Goal: Task Accomplishment & Management: Manage account settings

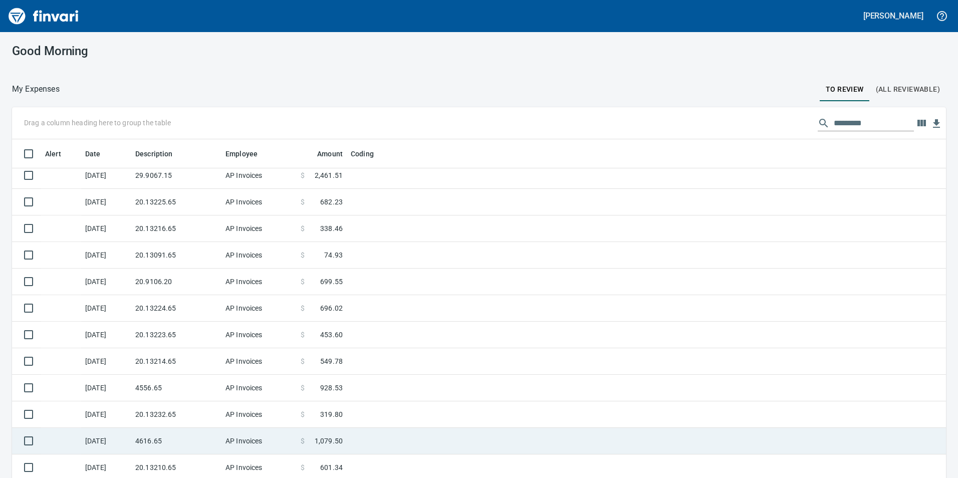
scroll to position [7, 0]
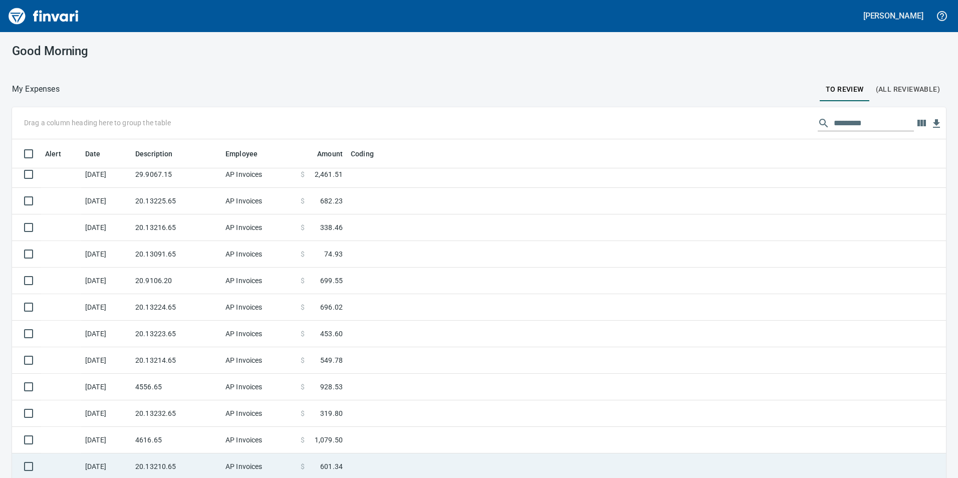
click at [176, 471] on td "20.13210.65" at bounding box center [176, 467] width 90 height 27
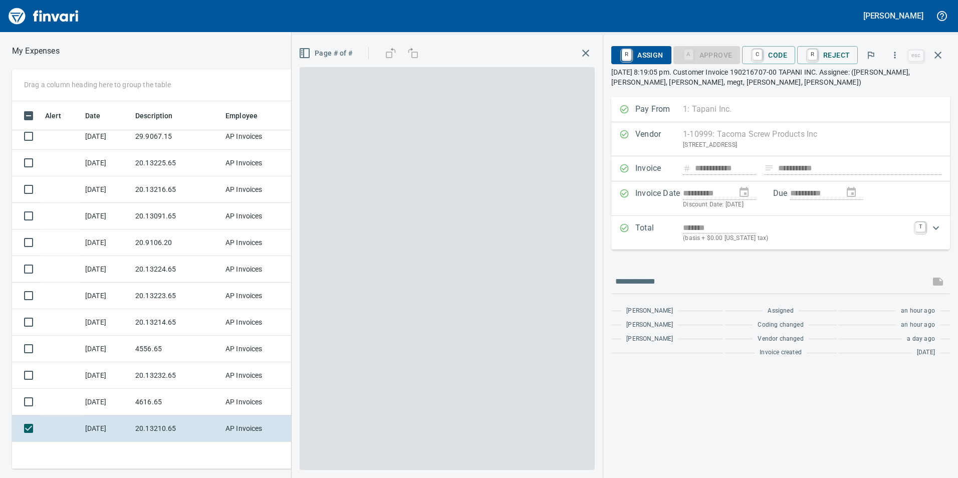
scroll to position [360, 669]
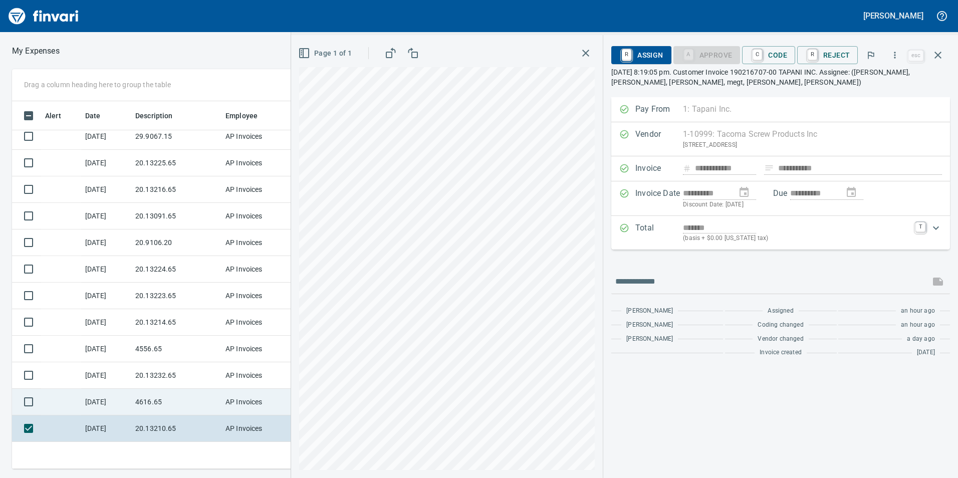
click at [171, 403] on td "4616.65" at bounding box center [176, 402] width 90 height 27
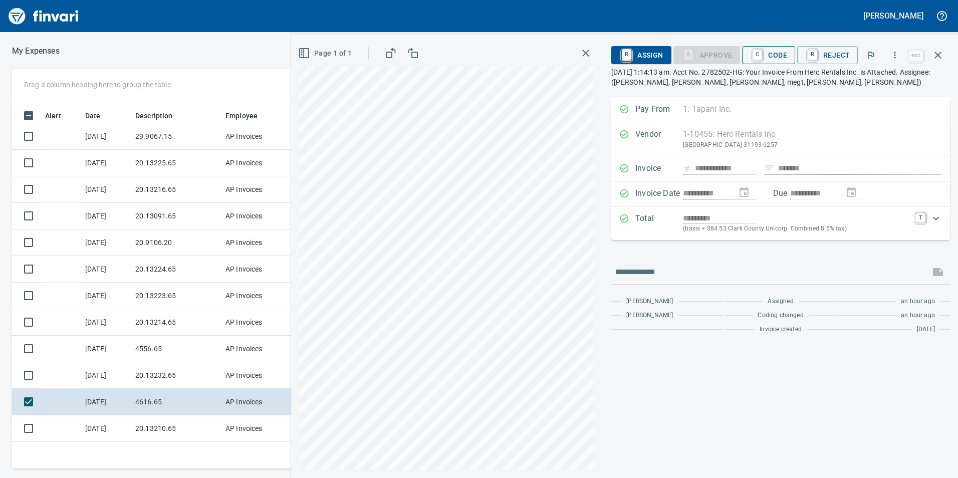
drag, startPoint x: 781, startPoint y: 52, endPoint x: 795, endPoint y: 70, distance: 23.0
click at [781, 52] on span "C Code" at bounding box center [768, 55] width 37 height 17
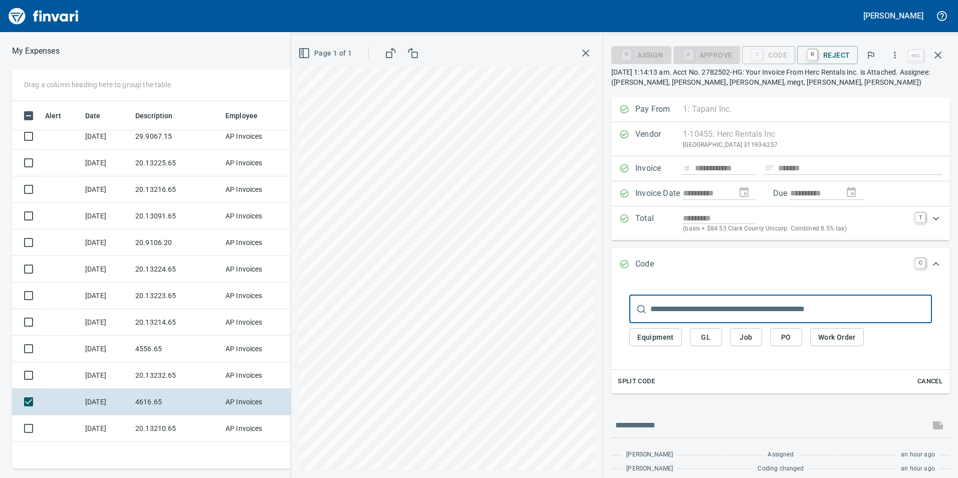
click at [706, 334] on span "GL" at bounding box center [706, 337] width 16 height 13
click at [706, 338] on span "GL" at bounding box center [706, 337] width 16 height 13
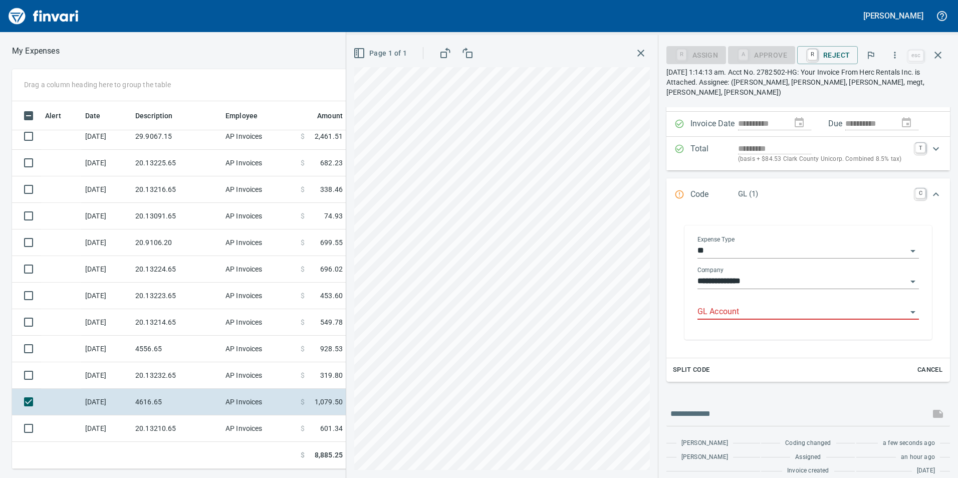
scroll to position [360, 669]
click at [762, 295] on body "[PERSON_NAME] My Expenses To Review (All Reviewable) Drag a column heading here…" at bounding box center [479, 239] width 958 height 478
click at [762, 332] on li "6070.65.10: SMTC Rental" at bounding box center [805, 328] width 213 height 24
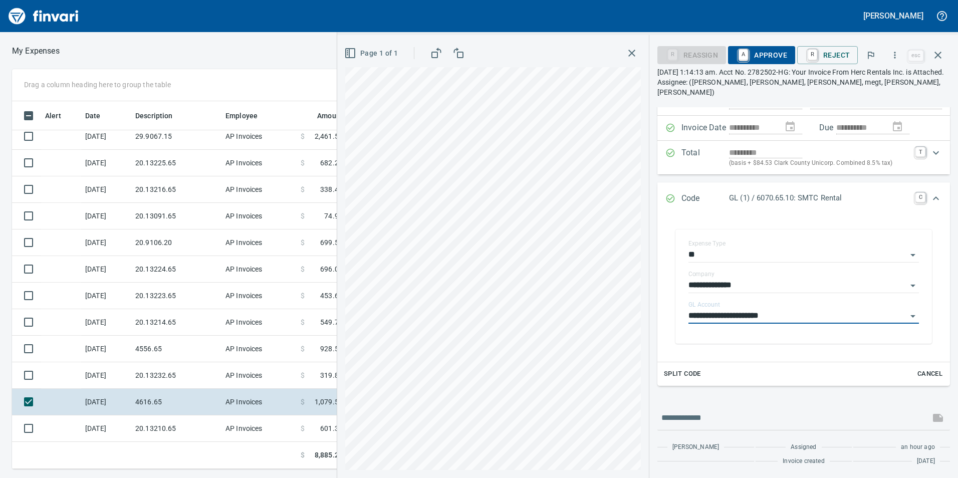
scroll to position [80, 0]
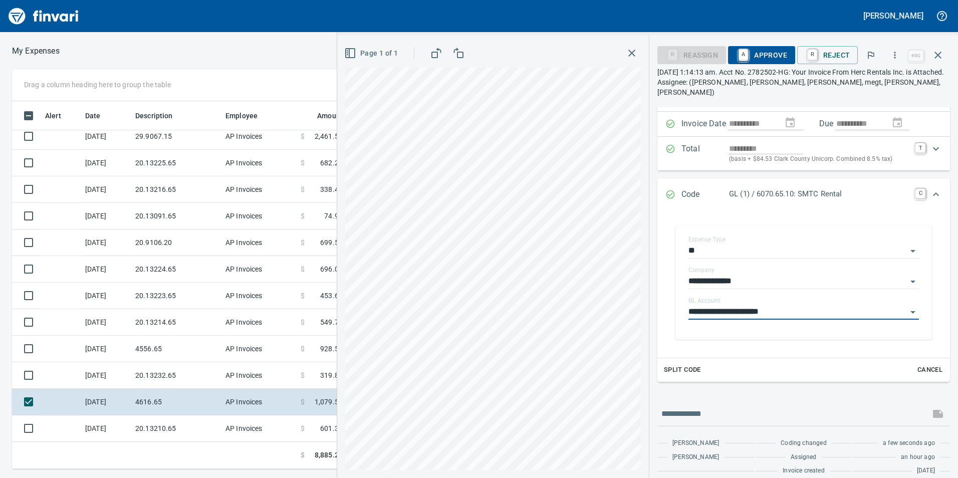
type input "**********"
drag, startPoint x: 931, startPoint y: 176, endPoint x: 935, endPoint y: 188, distance: 12.5
click at [934, 188] on div "Expand" at bounding box center [936, 194] width 24 height 24
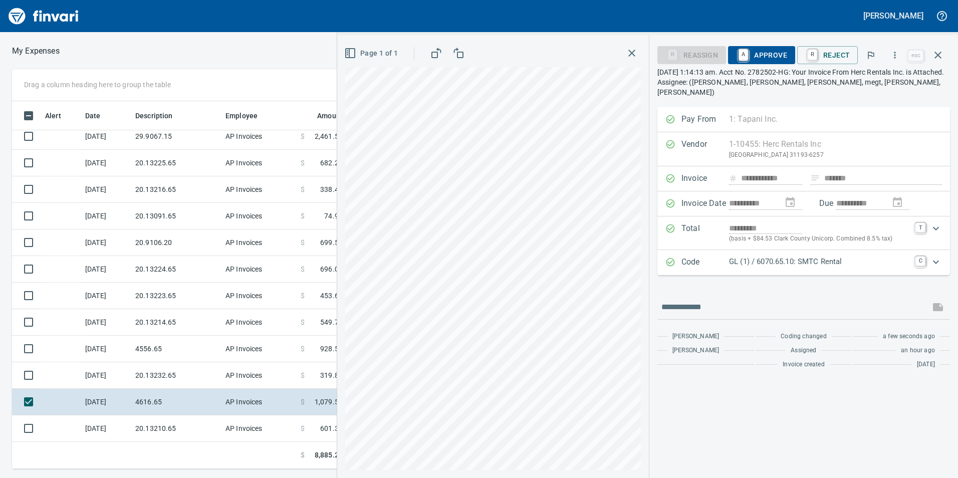
scroll to position [360, 669]
click at [786, 56] on span "A Approve" at bounding box center [761, 55] width 51 height 17
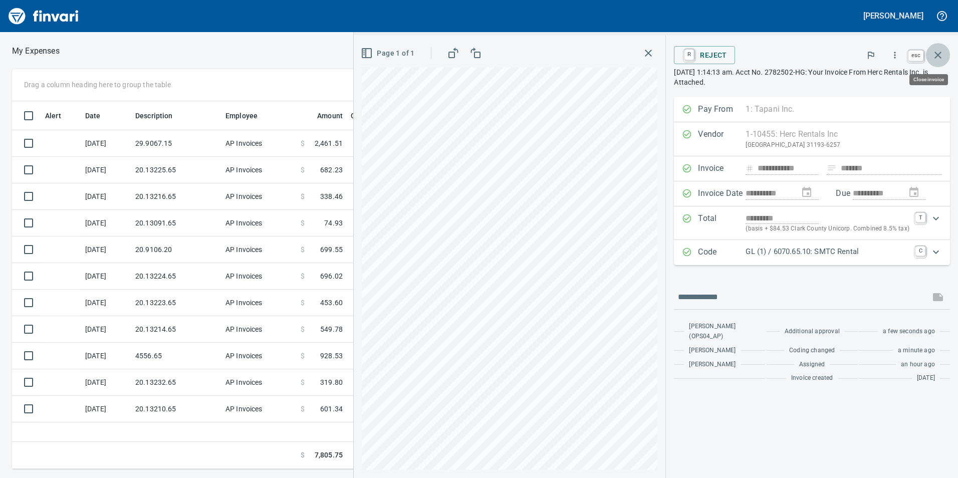
click at [941, 54] on icon "button" at bounding box center [938, 55] width 12 height 12
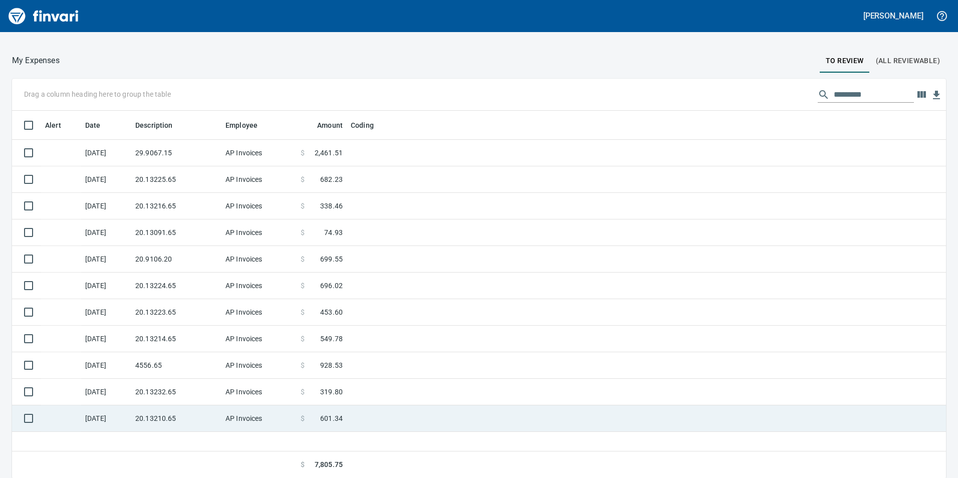
scroll to position [29, 0]
click at [168, 421] on td "20.13210.65" at bounding box center [176, 418] width 90 height 27
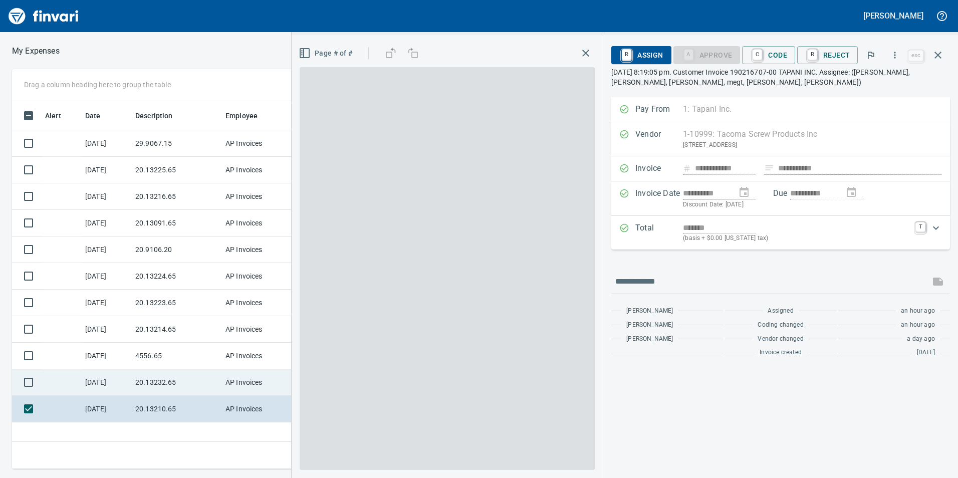
scroll to position [360, 676]
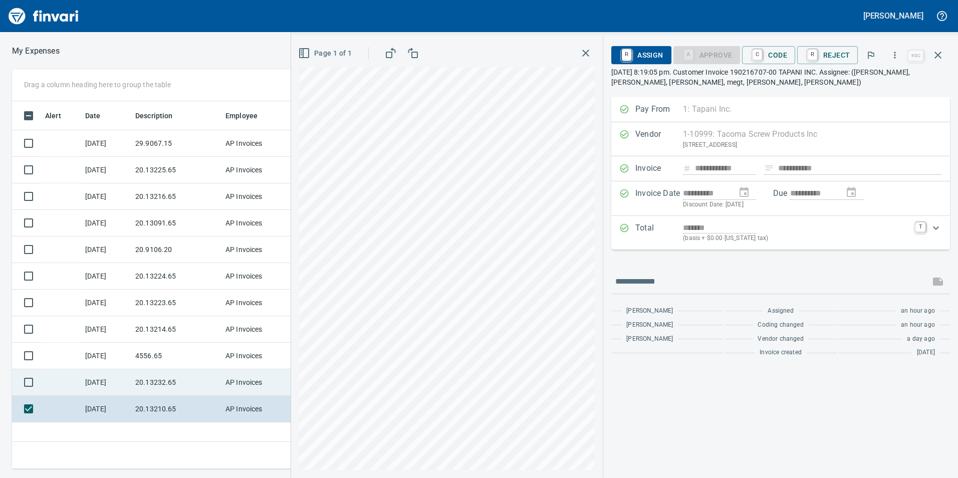
click at [131, 384] on td "[DATE]" at bounding box center [106, 382] width 50 height 27
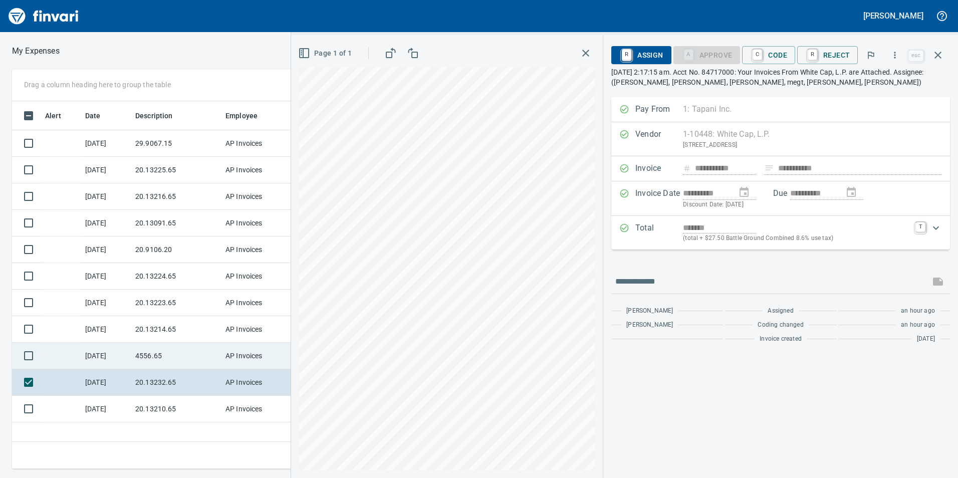
click at [132, 362] on td "4556.65" at bounding box center [176, 356] width 90 height 27
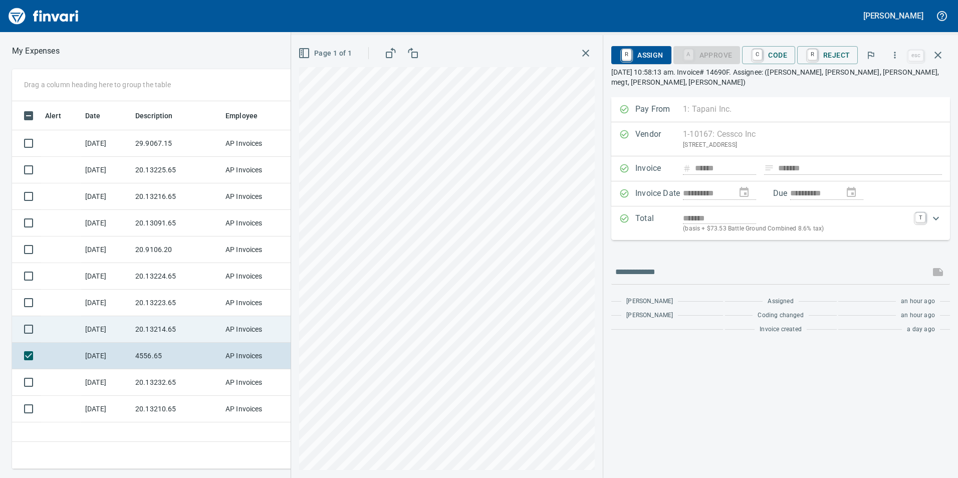
drag, startPoint x: 142, startPoint y: 336, endPoint x: 146, endPoint y: 331, distance: 6.0
click at [146, 331] on td "20.13214.65" at bounding box center [176, 329] width 90 height 27
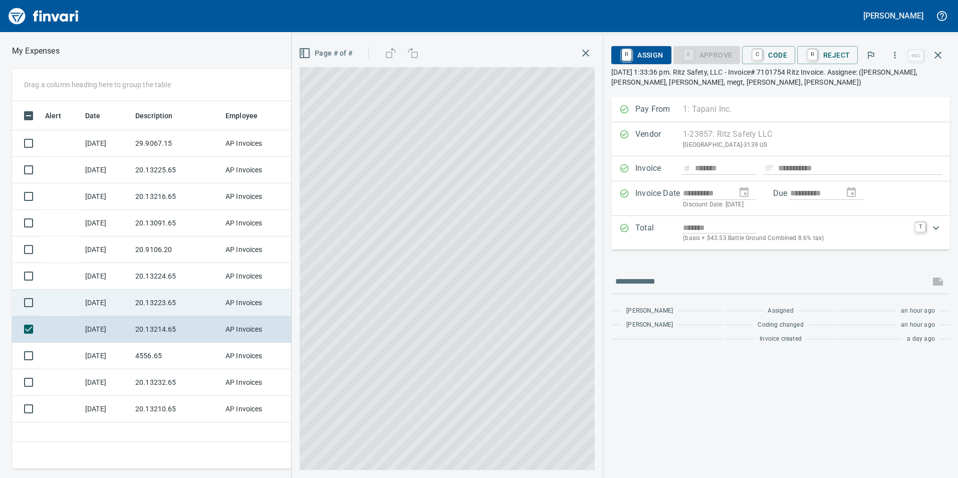
drag, startPoint x: 146, startPoint y: 331, endPoint x: 151, endPoint y: 315, distance: 17.3
click at [151, 315] on td "20.13223.65" at bounding box center [176, 303] width 90 height 27
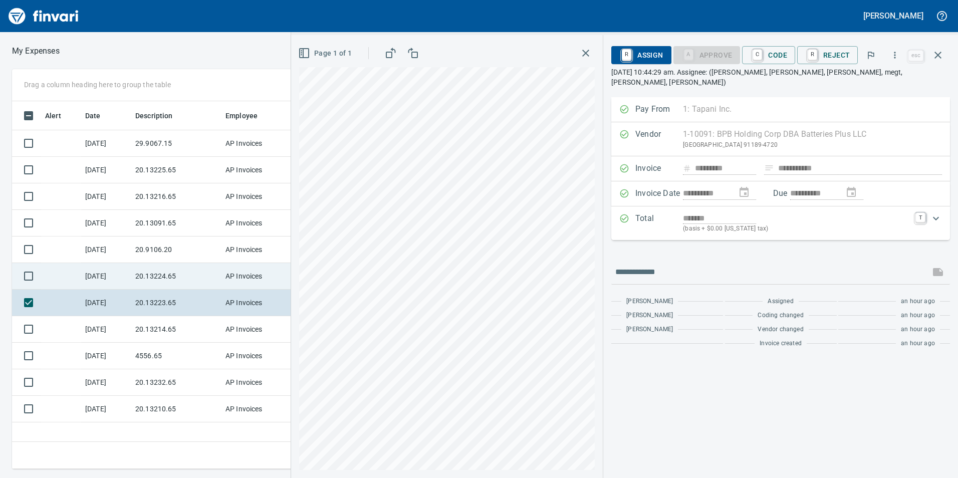
click at [160, 276] on td "20.13224.65" at bounding box center [176, 276] width 90 height 27
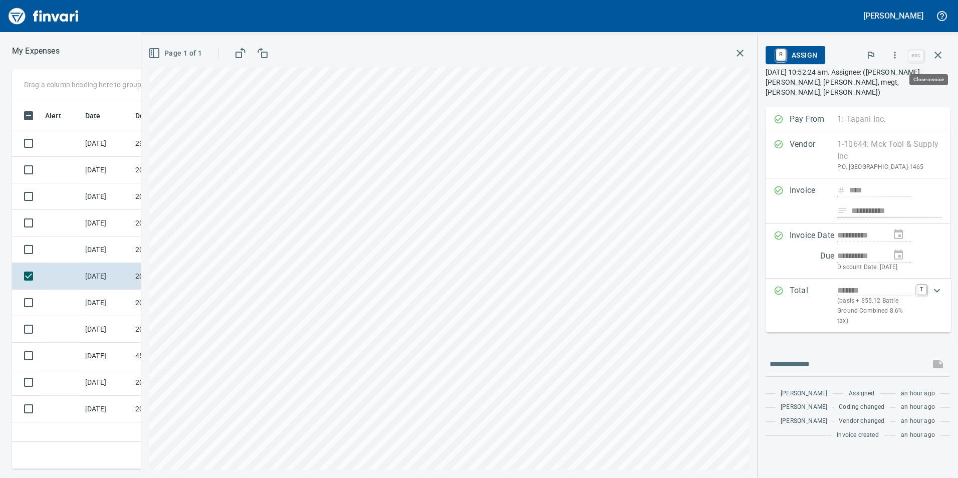
scroll to position [360, 676]
click at [900, 55] on icon "button" at bounding box center [895, 55] width 10 height 10
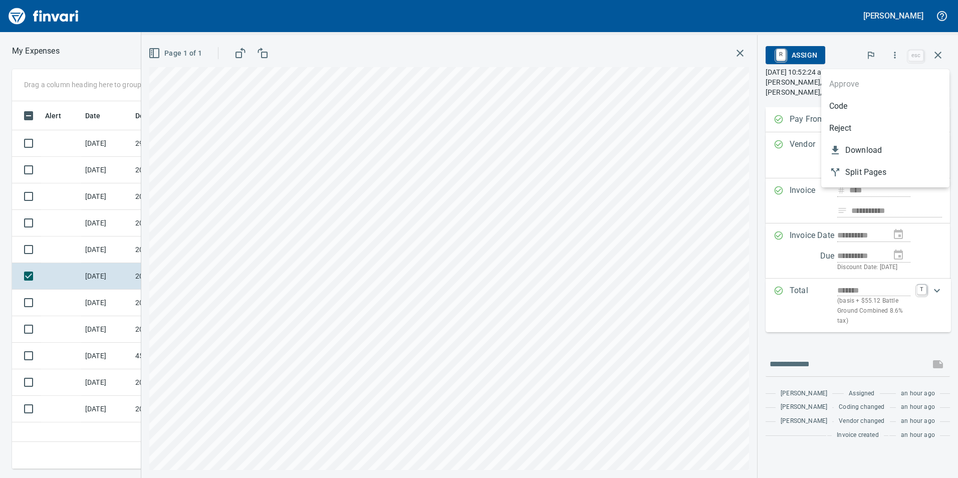
click at [844, 113] on li "Code" at bounding box center [886, 106] width 128 height 22
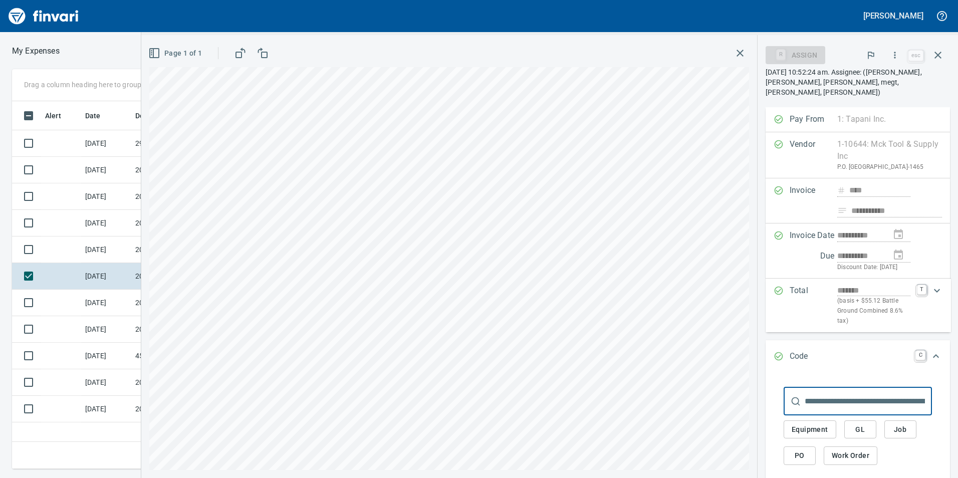
click at [862, 423] on button "GL" at bounding box center [861, 430] width 32 height 19
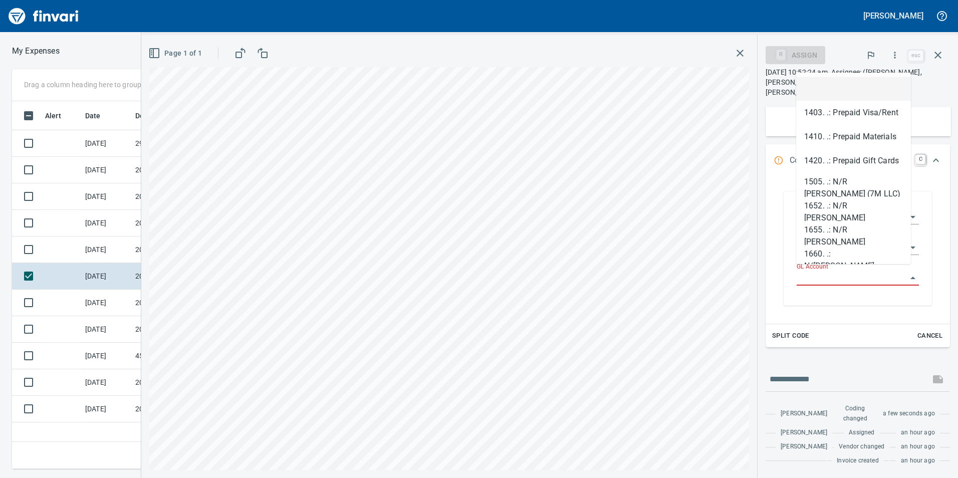
click at [837, 271] on input "GL Account" at bounding box center [852, 278] width 110 height 14
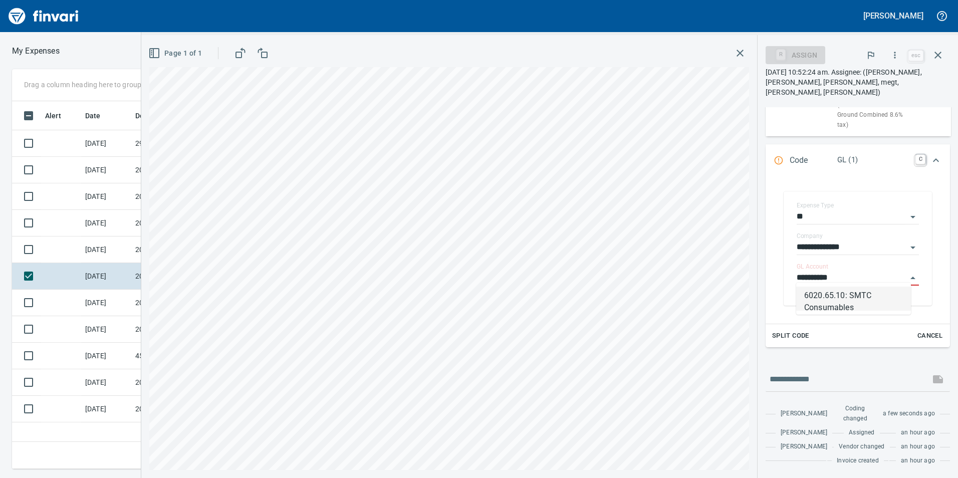
click at [859, 301] on li "6020.65.10: SMTC Consumables" at bounding box center [854, 299] width 115 height 24
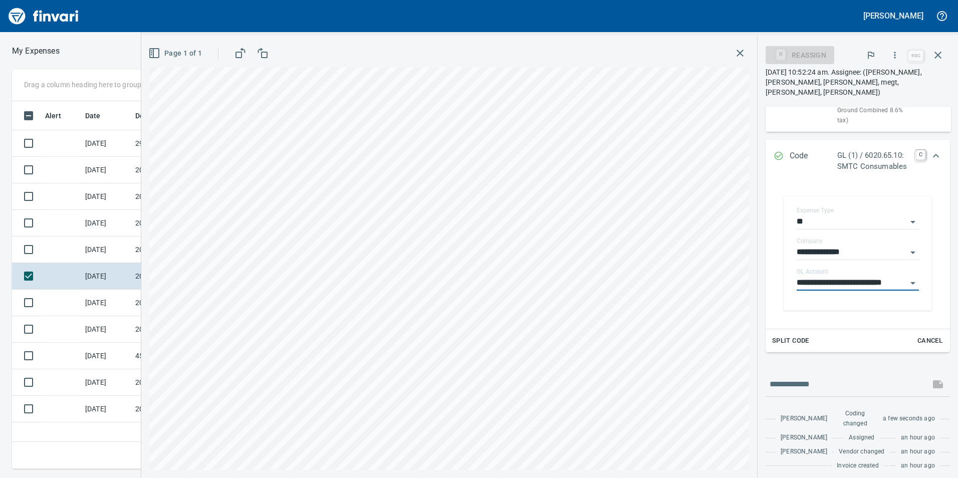
type input "**********"
click at [932, 150] on icon "Expand" at bounding box center [936, 156] width 12 height 12
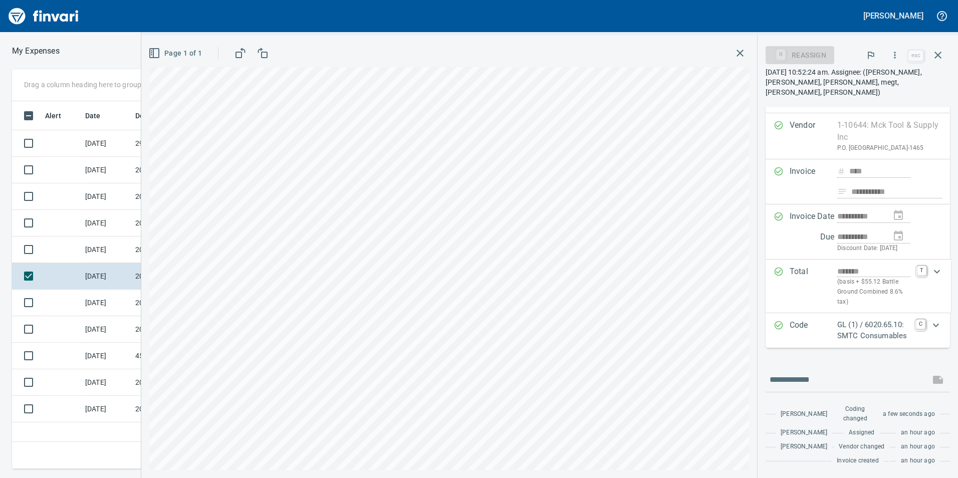
click at [893, 52] on icon "button" at bounding box center [895, 55] width 10 height 10
click at [872, 89] on span "Approve" at bounding box center [886, 84] width 112 height 12
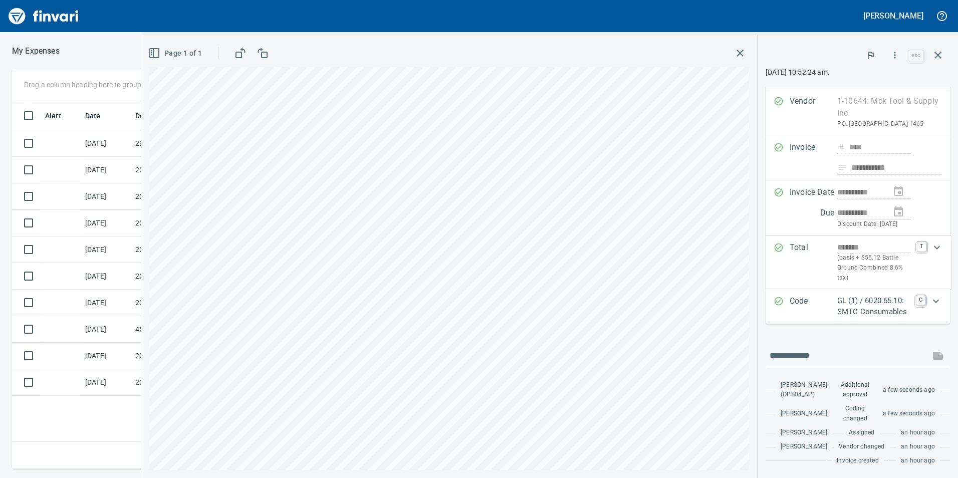
scroll to position [58, 0]
click at [945, 53] on button "button" at bounding box center [938, 55] width 24 height 24
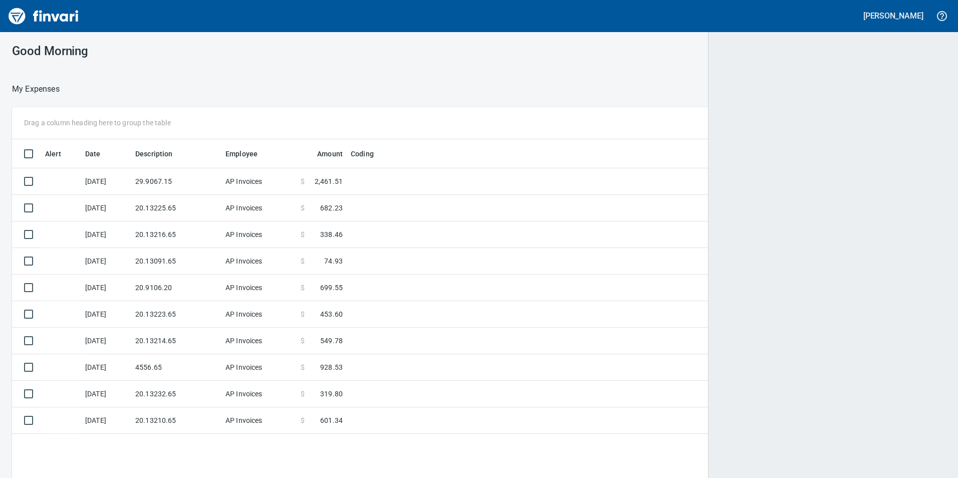
scroll to position [1, 1]
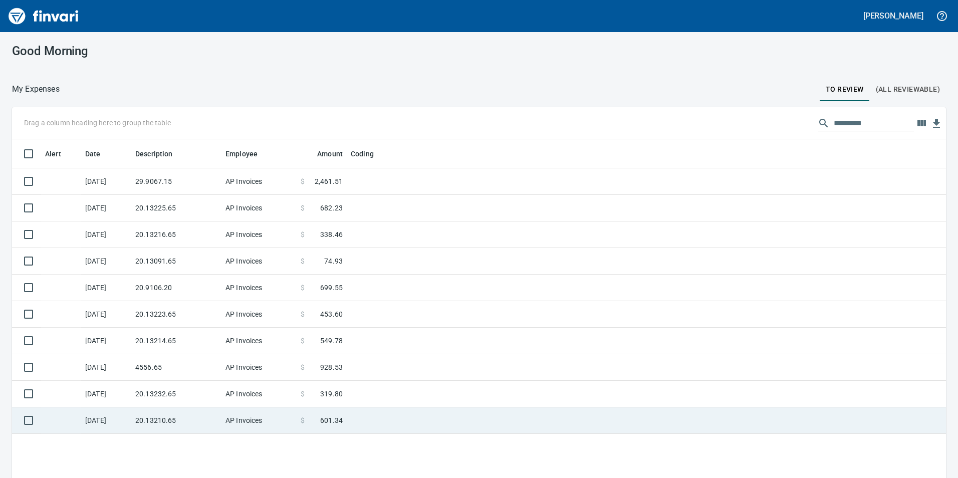
click at [266, 417] on td "AP Invoices" at bounding box center [259, 421] width 75 height 27
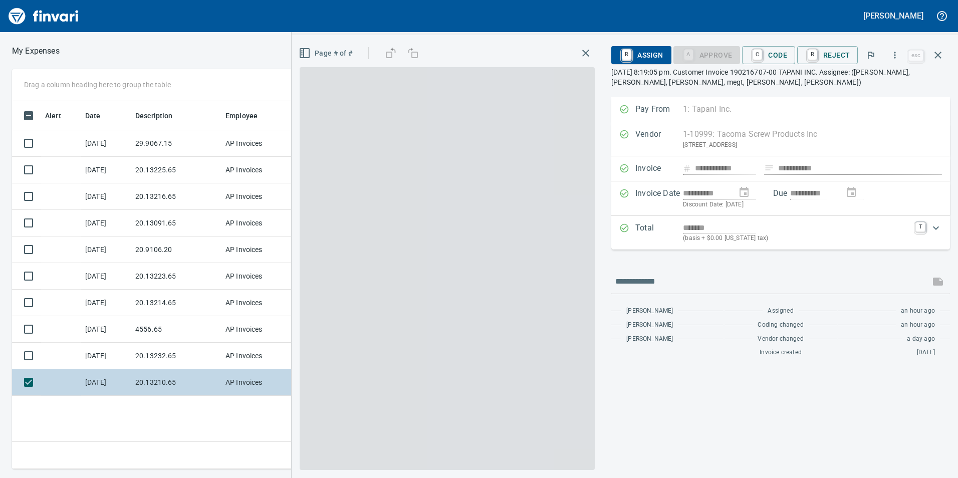
scroll to position [360, 676]
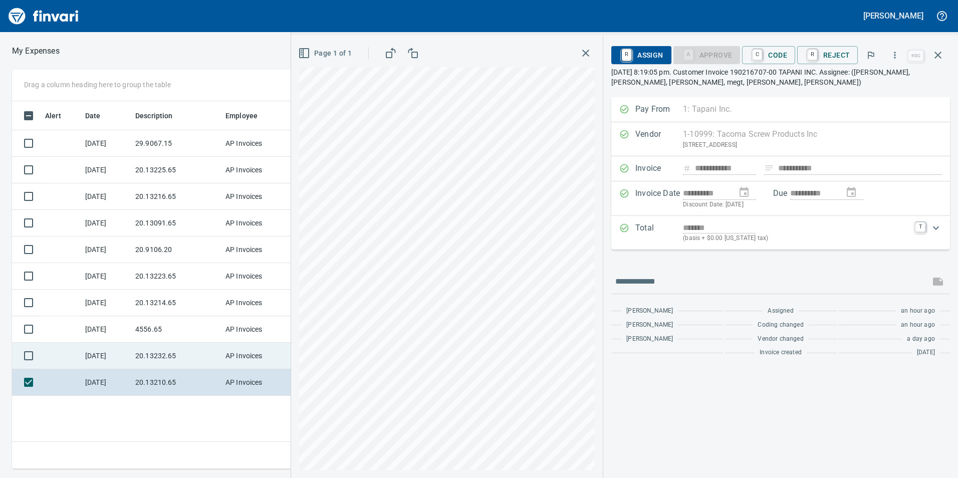
click at [170, 359] on td "20.13232.65" at bounding box center [176, 356] width 90 height 27
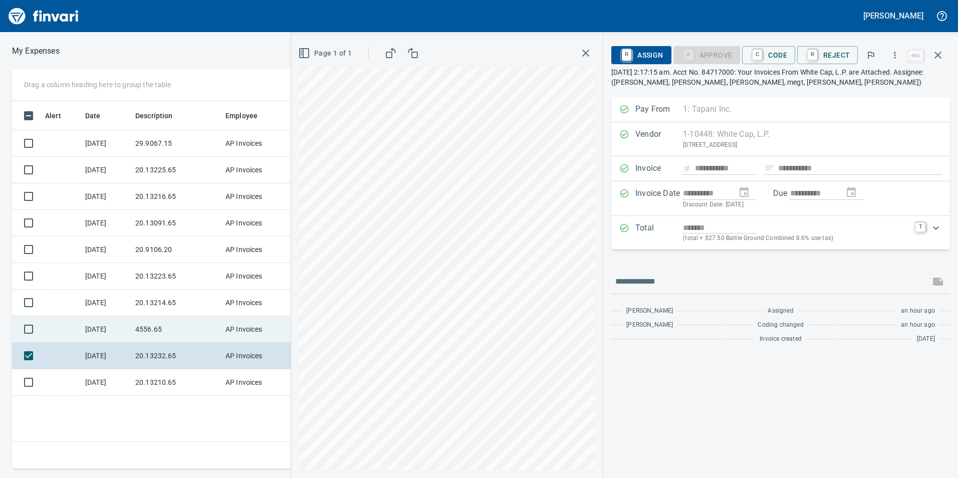
click at [154, 330] on td "4556.65" at bounding box center [176, 329] width 90 height 27
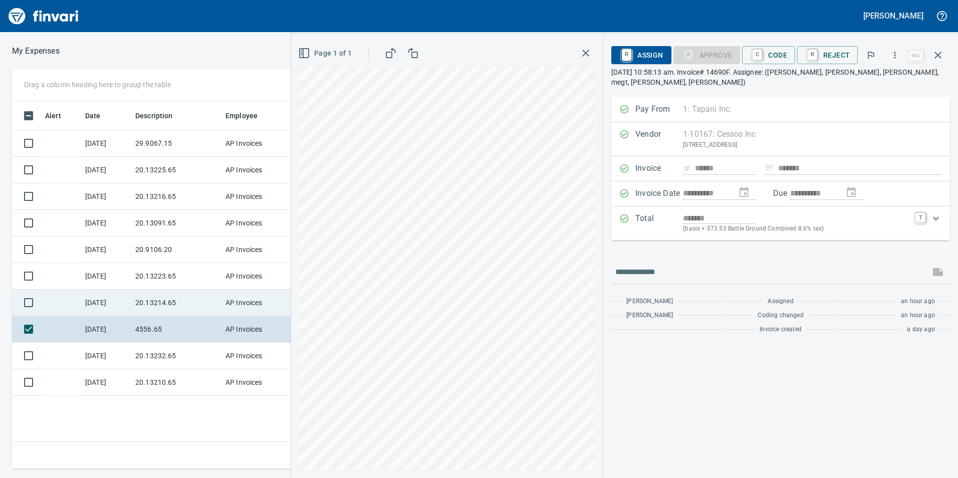
click at [149, 303] on td "20.13214.65" at bounding box center [176, 303] width 90 height 27
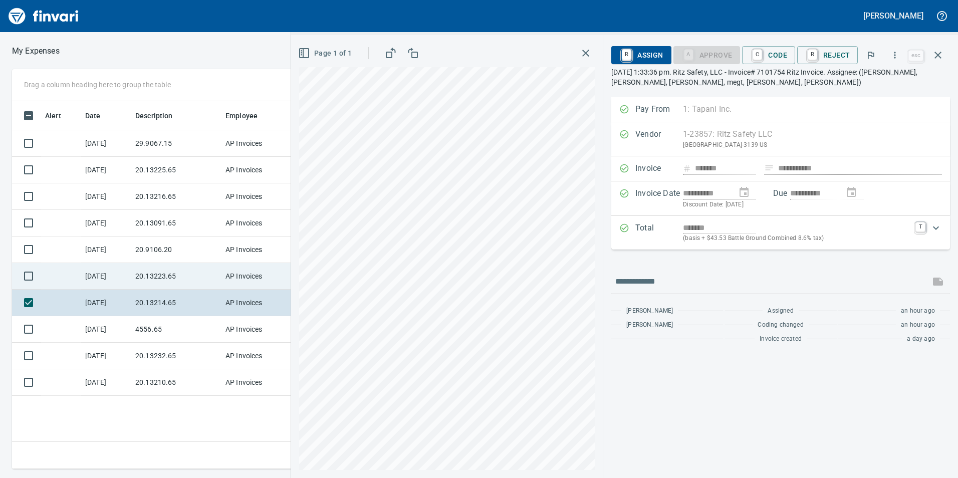
click at [150, 271] on td "20.13223.65" at bounding box center [176, 276] width 90 height 27
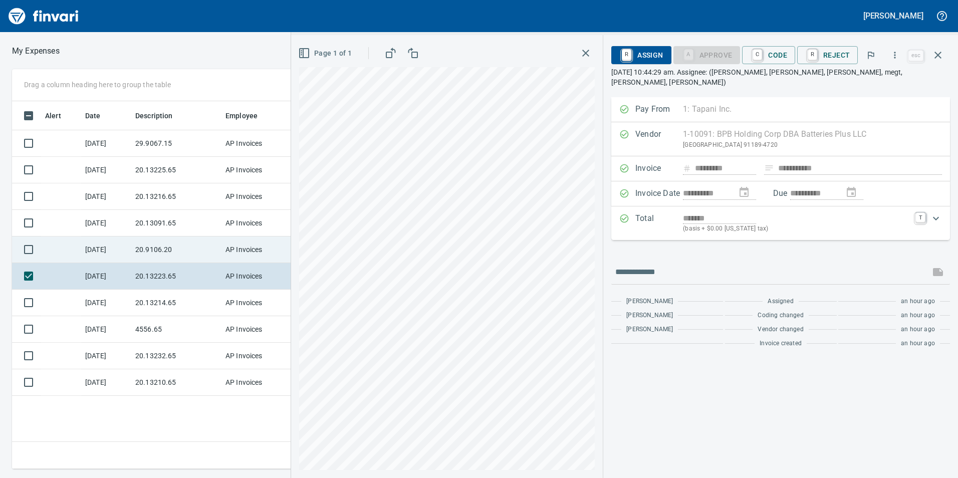
click at [152, 256] on td "20.9106.20" at bounding box center [176, 250] width 90 height 27
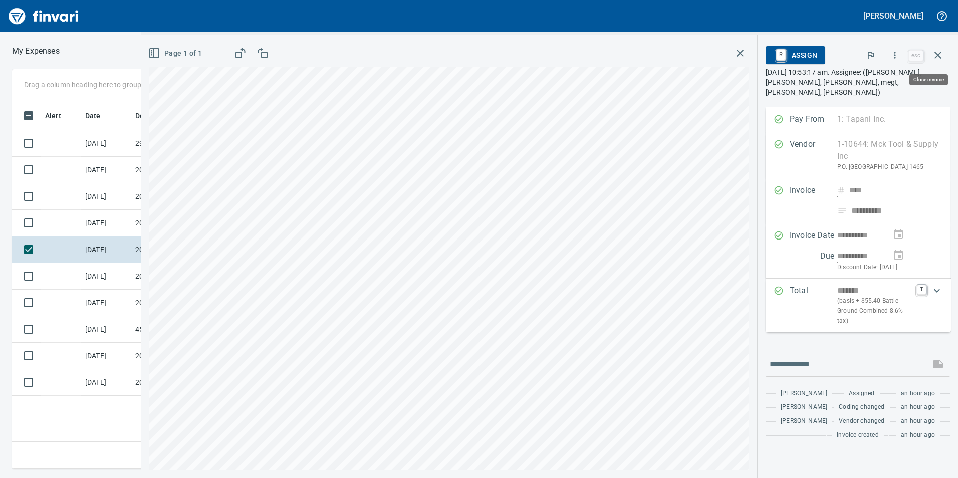
scroll to position [360, 676]
click at [893, 59] on icon "button" at bounding box center [895, 55] width 10 height 10
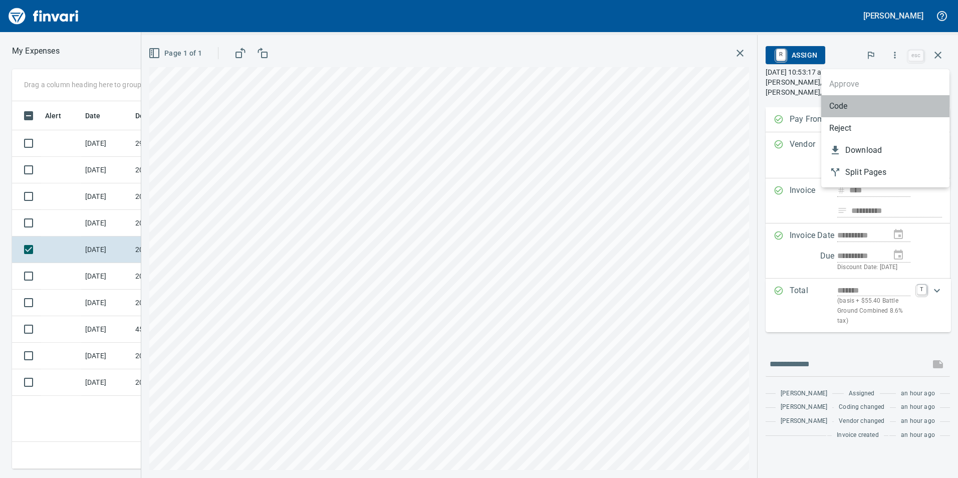
drag, startPoint x: 866, startPoint y: 112, endPoint x: 853, endPoint y: 150, distance: 39.8
click at [867, 112] on li "Code" at bounding box center [886, 106] width 128 height 22
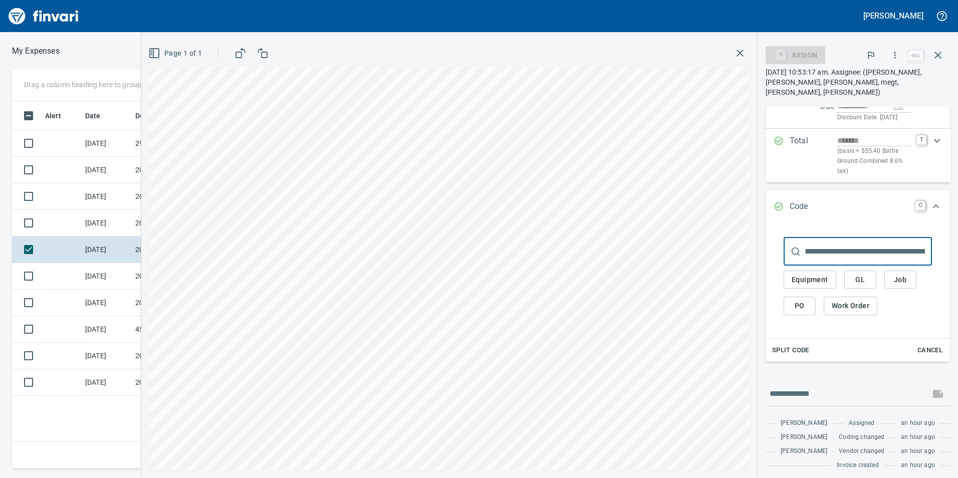
scroll to position [150, 0]
click at [863, 277] on span "GL" at bounding box center [861, 279] width 16 height 13
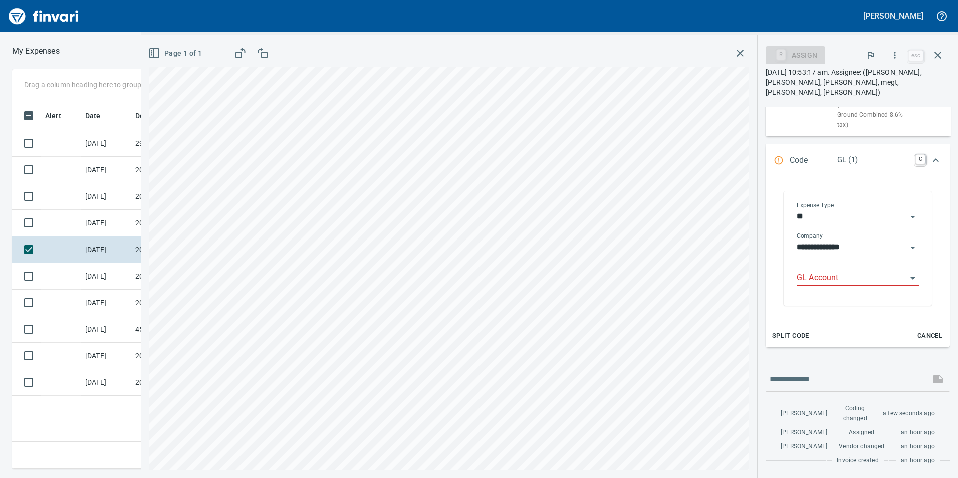
scroll to position [360, 676]
click at [829, 271] on input "GL Account" at bounding box center [852, 278] width 110 height 14
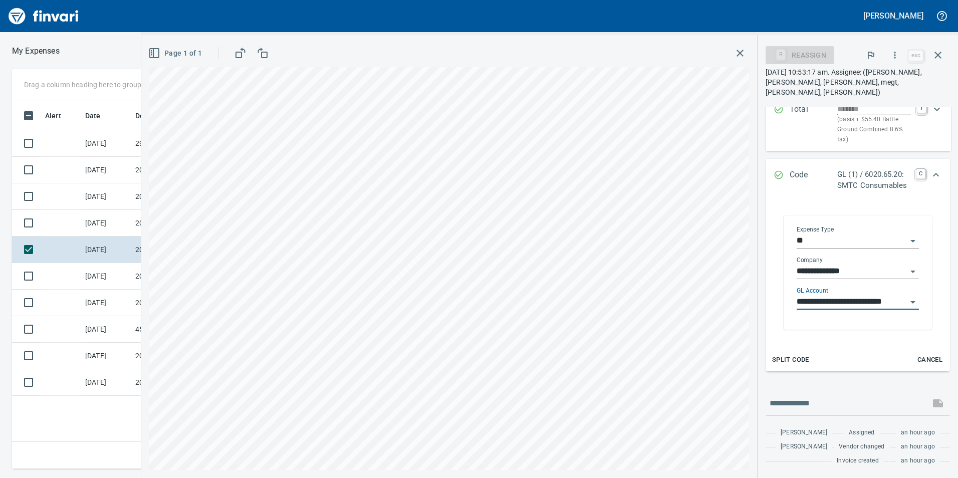
scroll to position [224, 0]
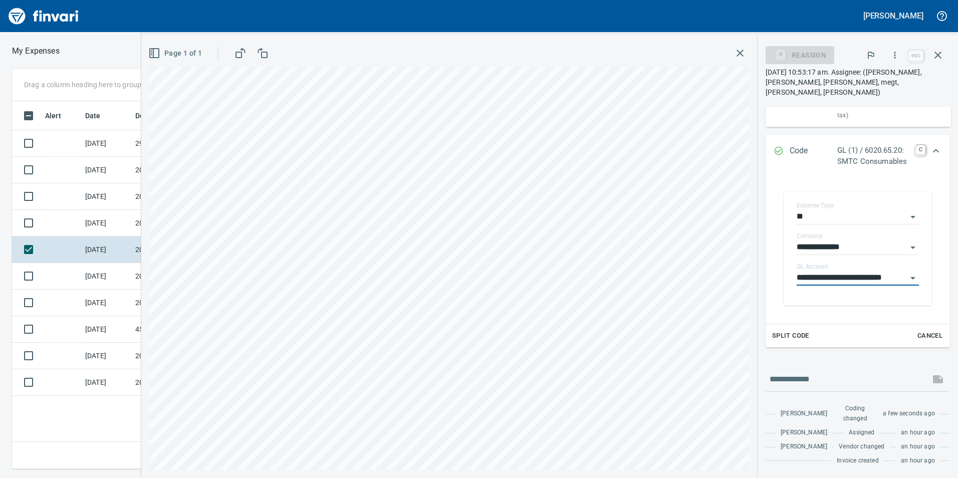
type input "**********"
click at [931, 145] on icon "Expand" at bounding box center [936, 151] width 12 height 12
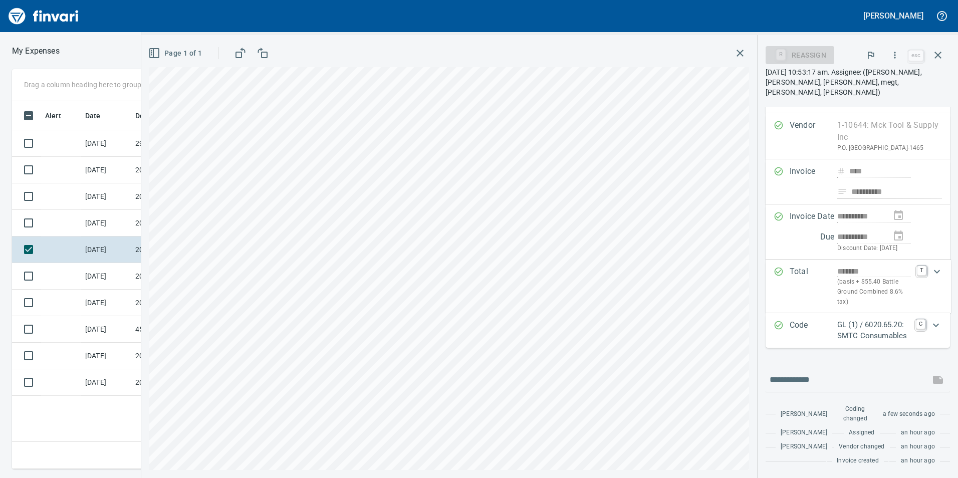
scroll to position [360, 676]
click at [890, 57] on button "button" at bounding box center [895, 55] width 22 height 22
click at [855, 87] on span "Approve" at bounding box center [886, 84] width 112 height 12
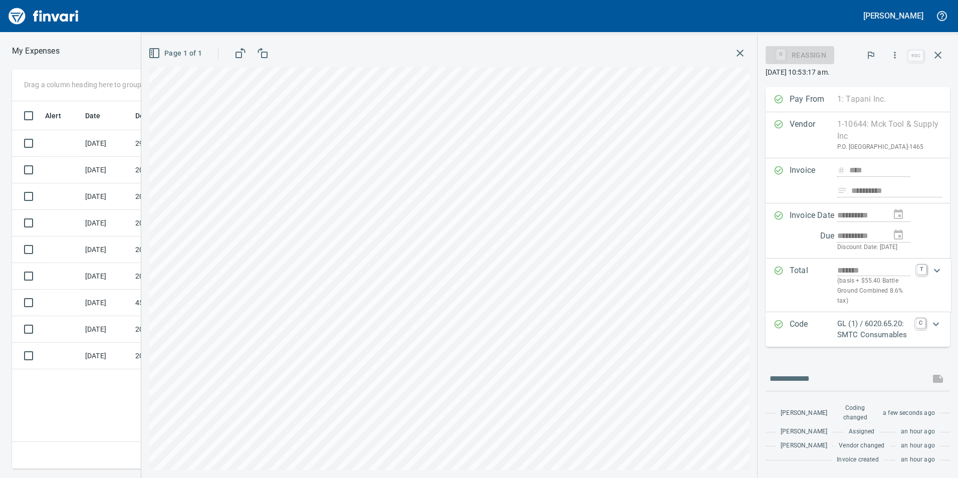
scroll to position [58, 0]
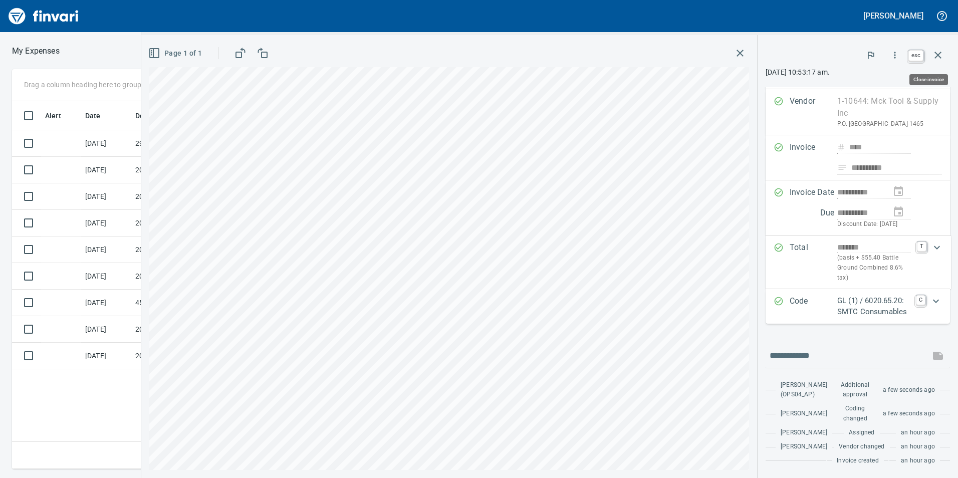
click at [940, 54] on icon "button" at bounding box center [938, 55] width 7 height 7
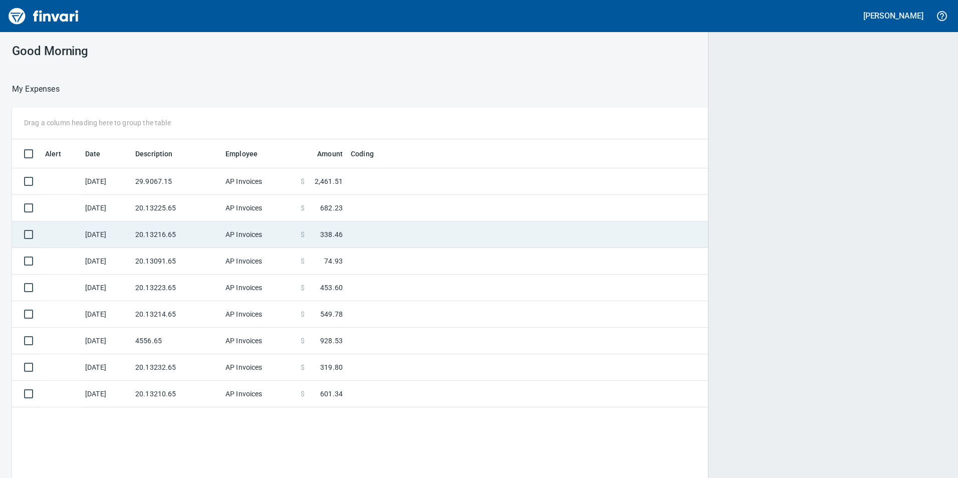
scroll to position [1, 1]
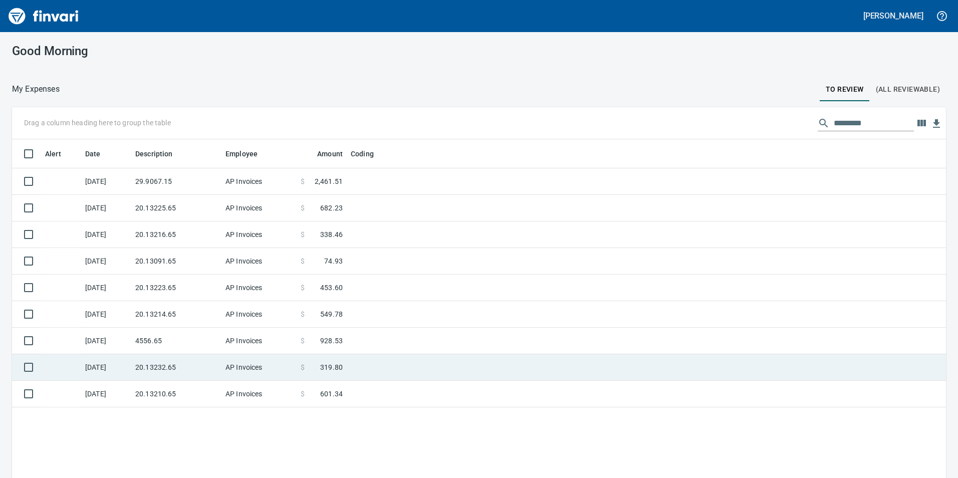
click at [221, 369] on td "20.13232.65" at bounding box center [176, 367] width 90 height 27
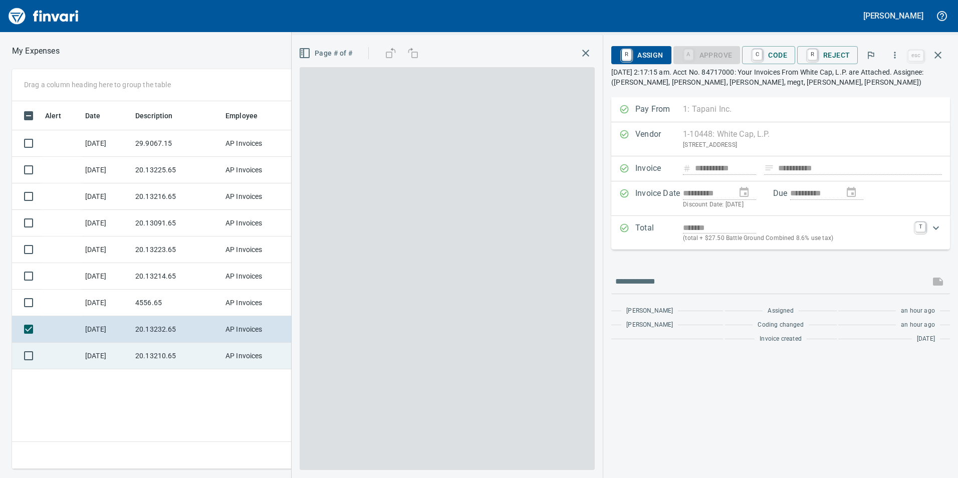
scroll to position [360, 676]
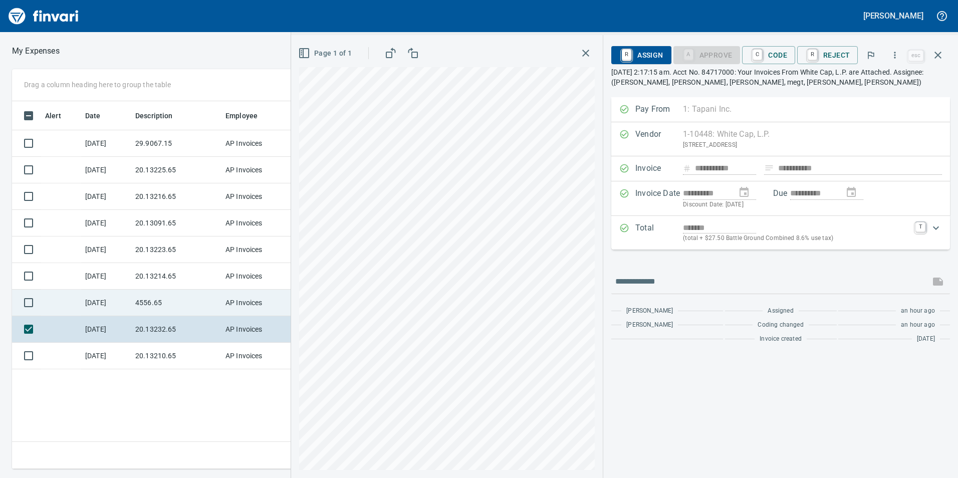
click at [145, 294] on td "4556.65" at bounding box center [176, 303] width 90 height 27
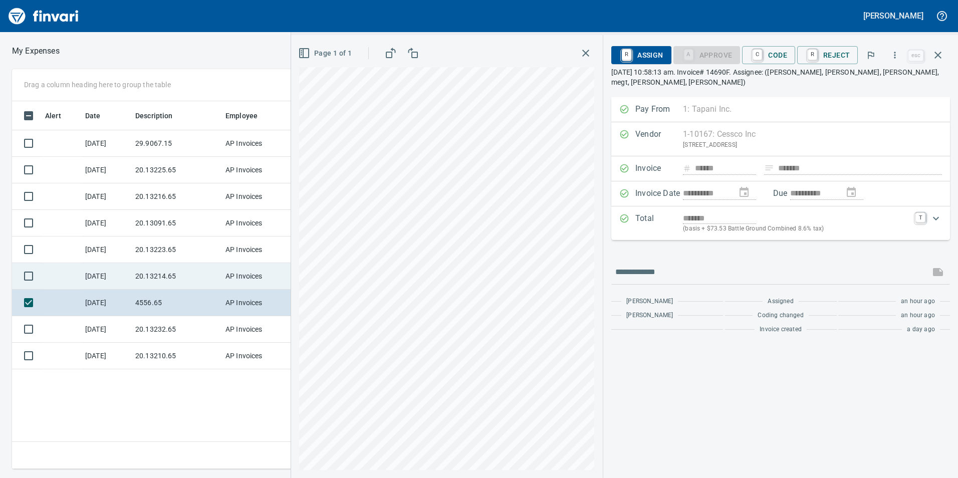
click at [156, 279] on td "20.13214.65" at bounding box center [176, 276] width 90 height 27
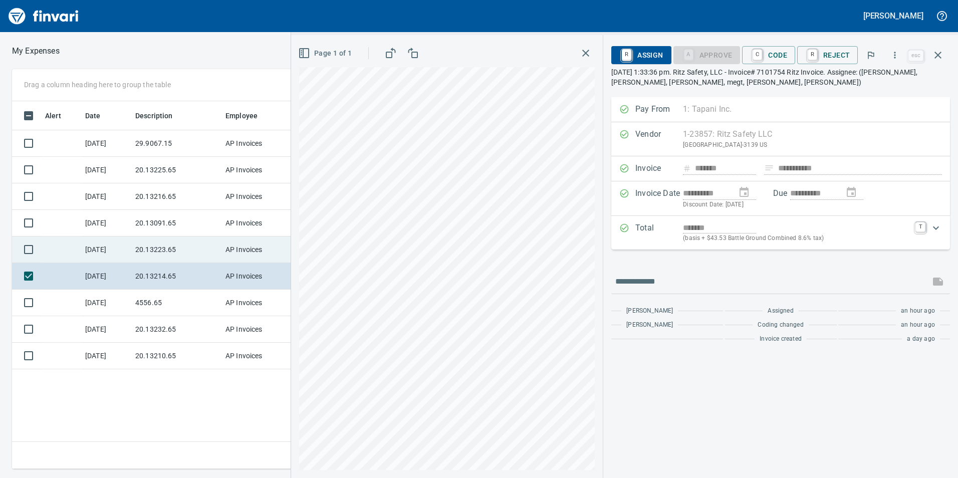
click at [157, 259] on td "20.13223.65" at bounding box center [176, 250] width 90 height 27
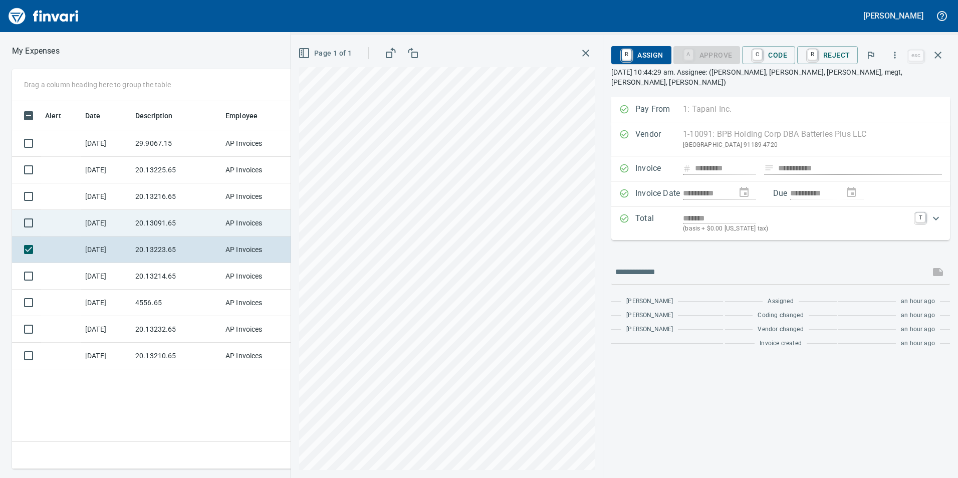
click at [158, 227] on td "20.13091.65" at bounding box center [176, 223] width 90 height 27
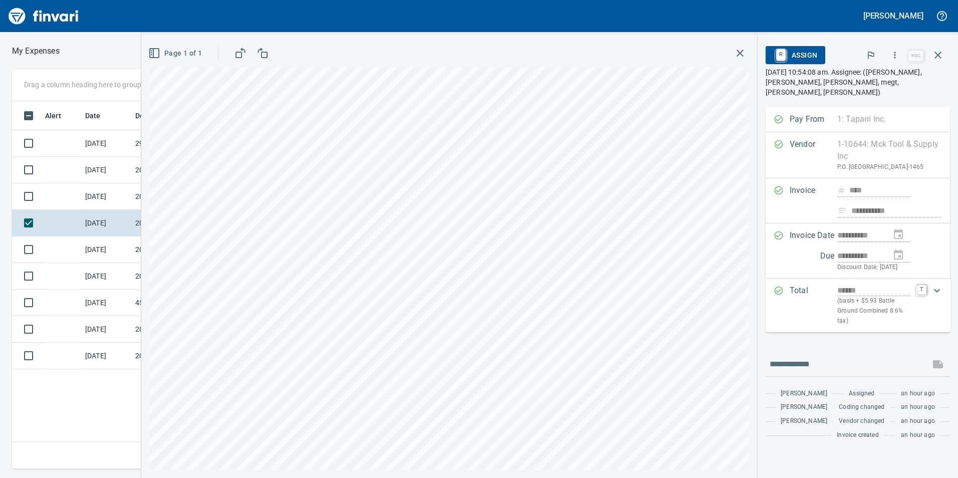
scroll to position [360, 676]
click at [897, 54] on icon "button" at bounding box center [895, 55] width 10 height 10
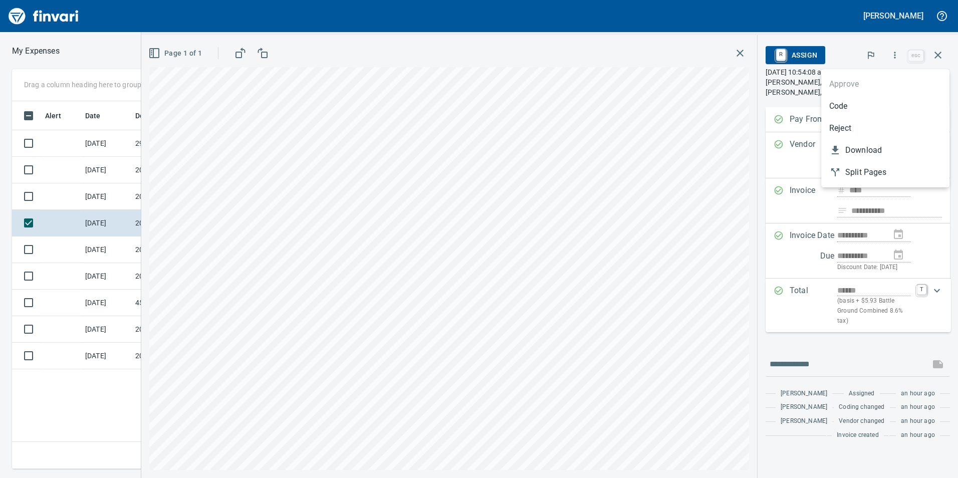
click at [846, 111] on span "Code" at bounding box center [886, 106] width 112 height 12
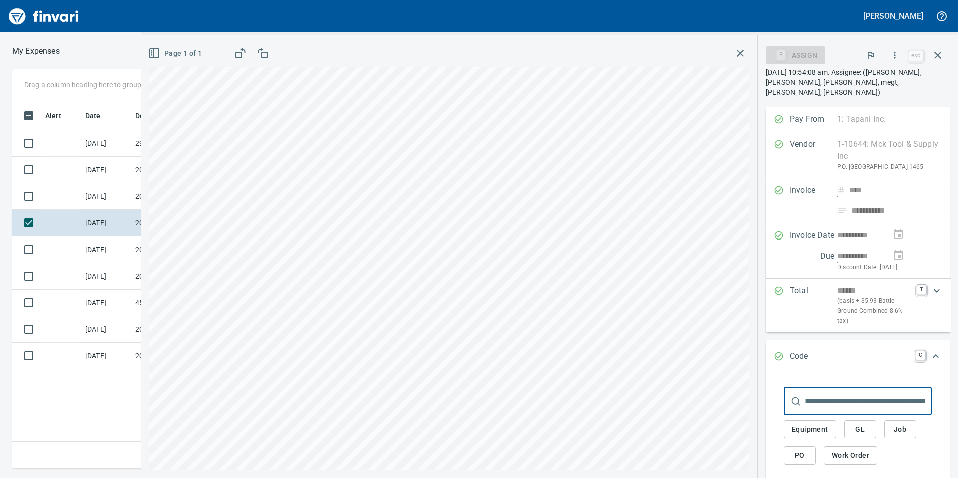
click at [865, 425] on span "GL" at bounding box center [861, 430] width 16 height 13
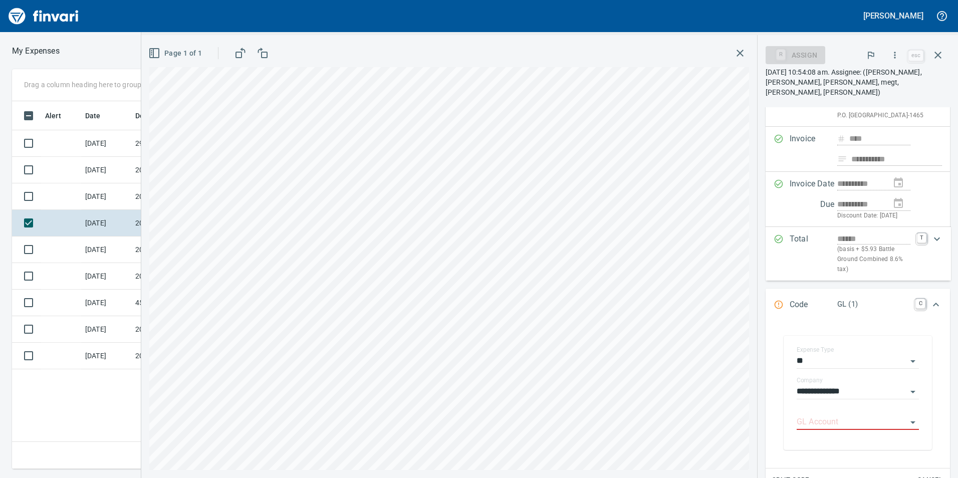
scroll to position [100, 0]
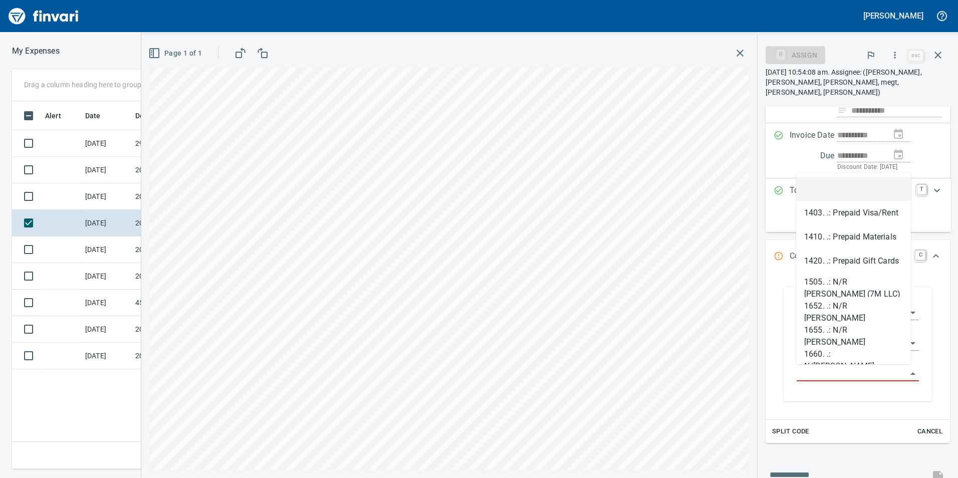
click at [839, 373] on input "GL Account" at bounding box center [852, 374] width 110 height 14
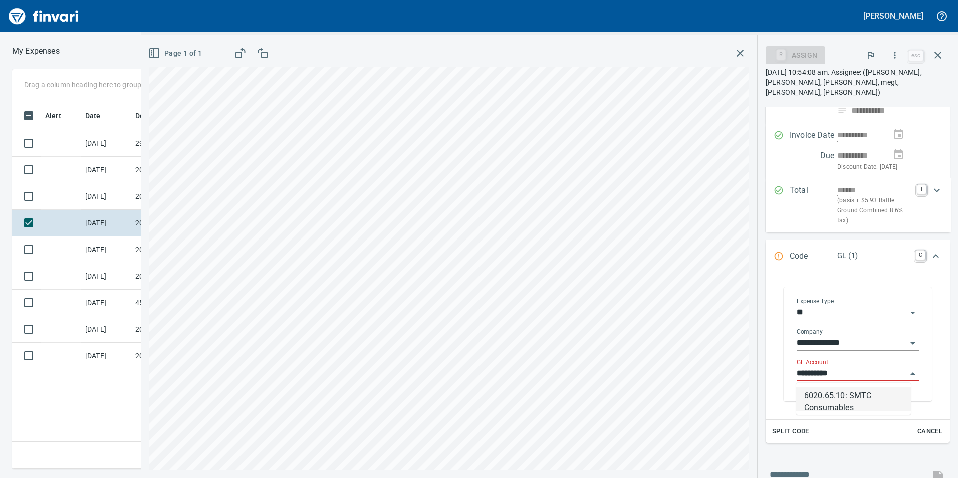
scroll to position [360, 676]
click at [834, 399] on li "6020.65.10: SMTC Consumables" at bounding box center [854, 399] width 115 height 24
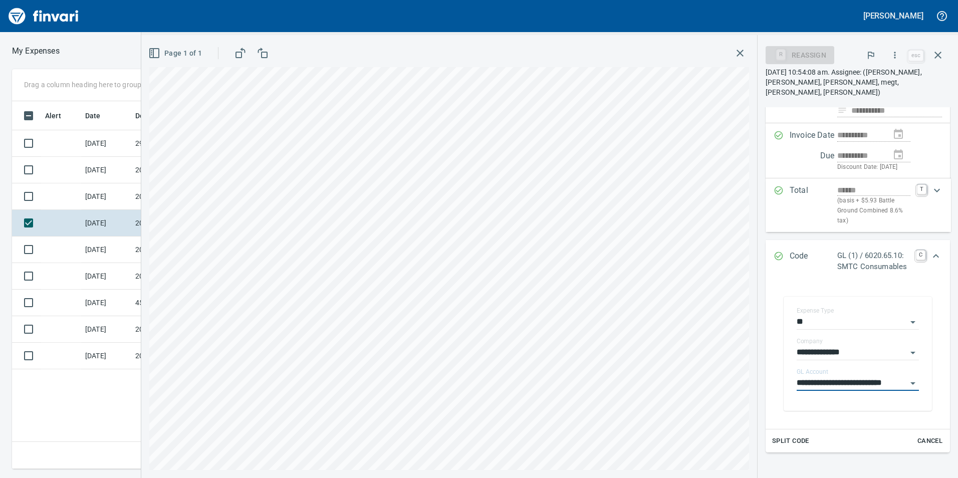
type input "**********"
drag, startPoint x: 929, startPoint y: 257, endPoint x: 943, endPoint y: 211, distance: 47.6
click at [930, 257] on icon "Expand" at bounding box center [936, 256] width 12 height 12
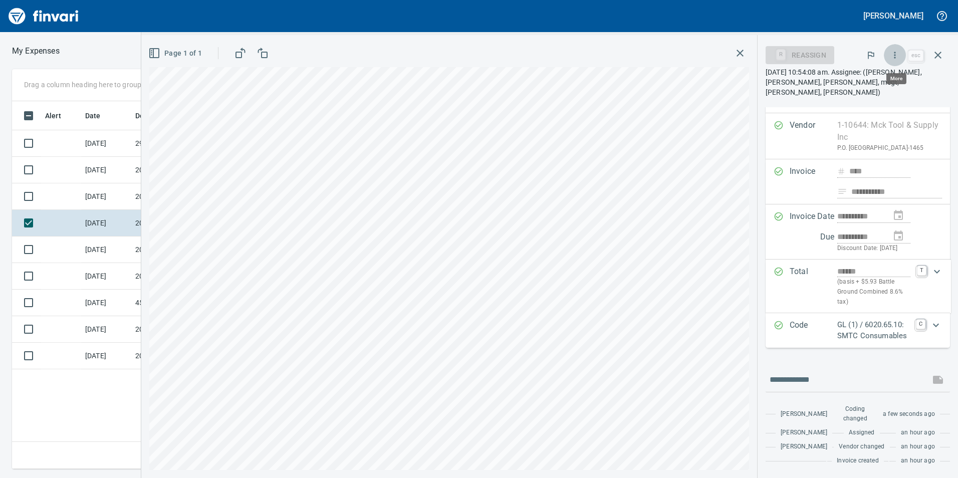
click at [898, 58] on icon "button" at bounding box center [895, 55] width 10 height 10
click at [834, 89] on span "Approve" at bounding box center [886, 84] width 112 height 12
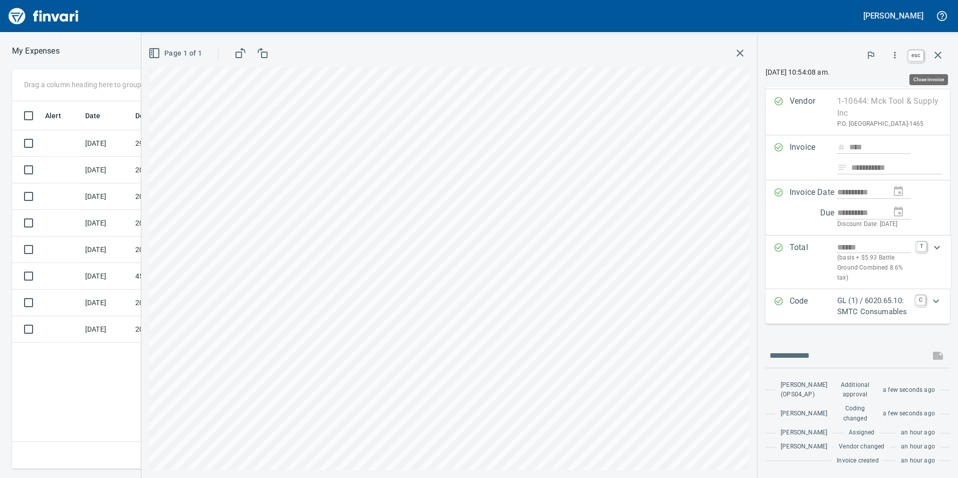
click at [944, 50] on button "button" at bounding box center [938, 55] width 24 height 24
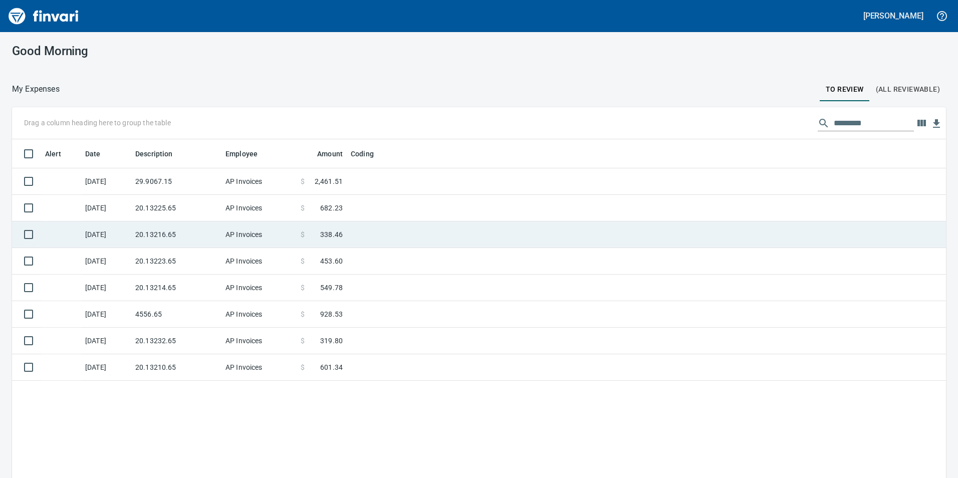
scroll to position [1, 1]
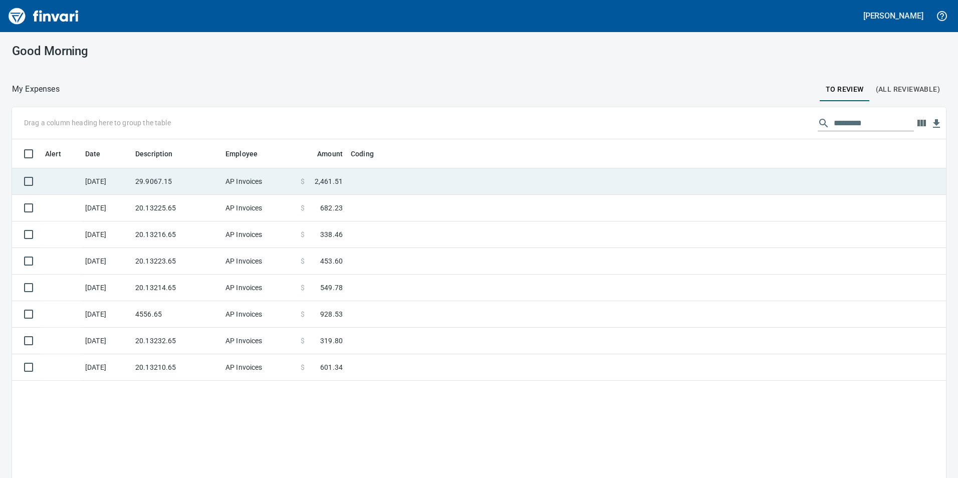
click at [185, 185] on td "29.9067.15" at bounding box center [176, 181] width 90 height 27
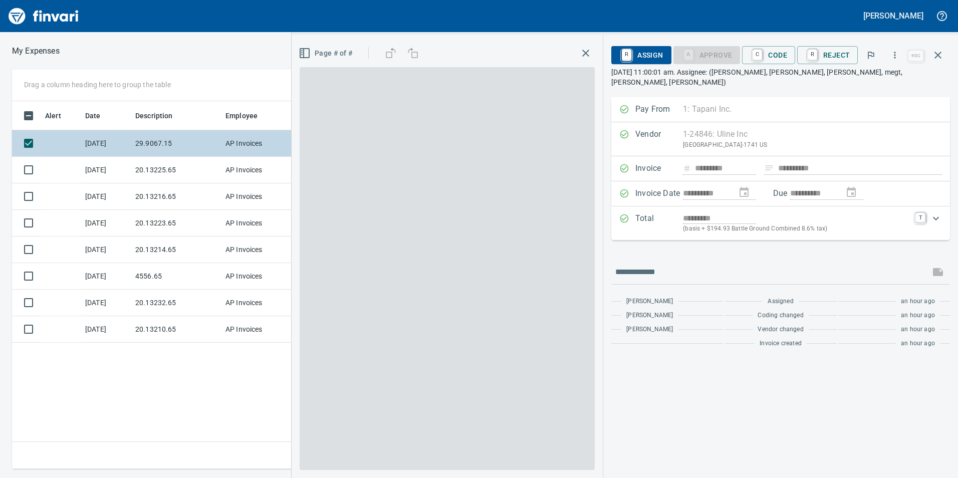
scroll to position [360, 676]
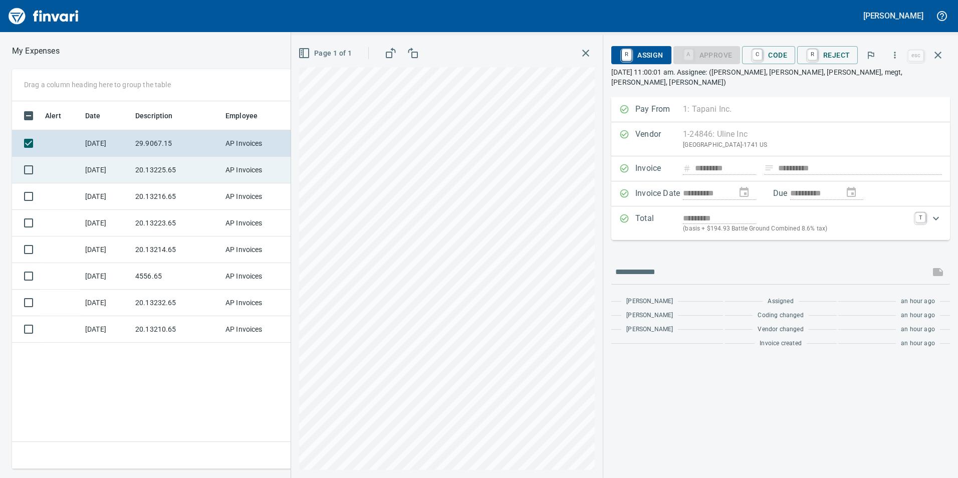
click at [166, 172] on td "20.13225.65" at bounding box center [176, 170] width 90 height 27
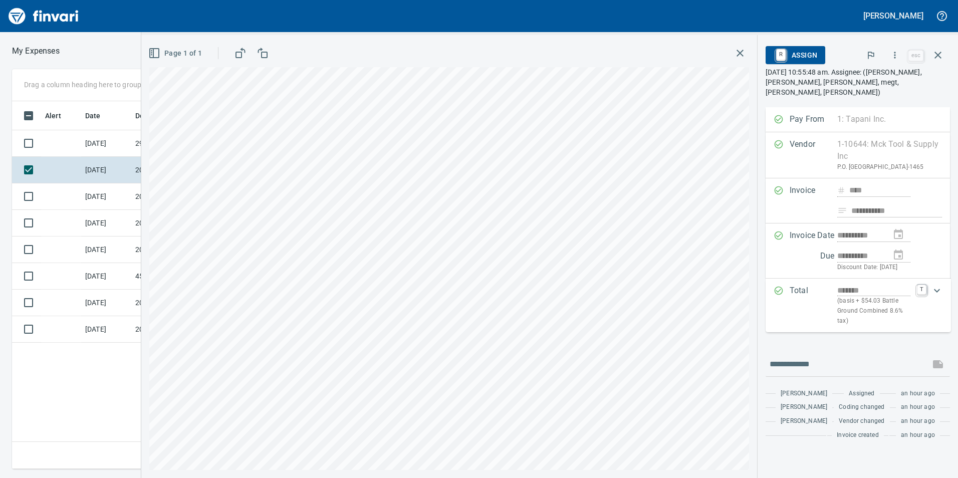
scroll to position [360, 676]
click at [890, 56] on button "button" at bounding box center [895, 55] width 22 height 22
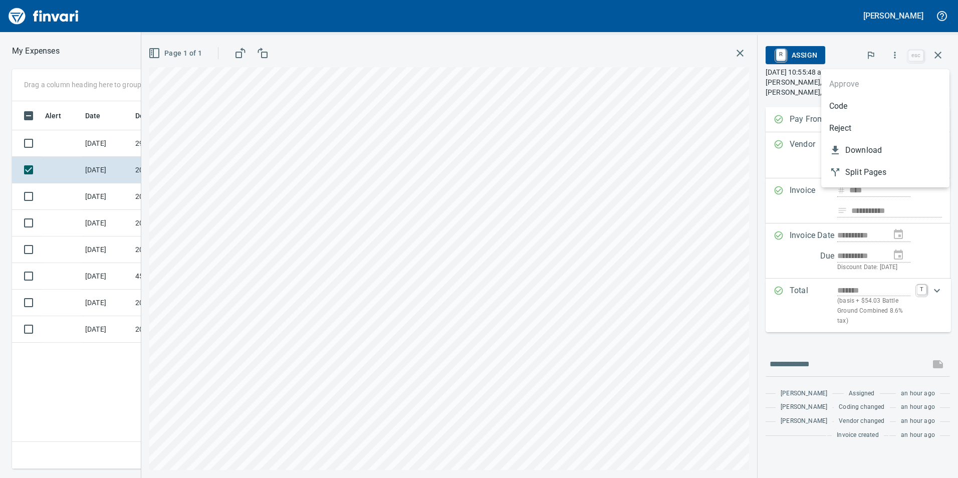
click at [859, 104] on span "Code" at bounding box center [886, 106] width 112 height 12
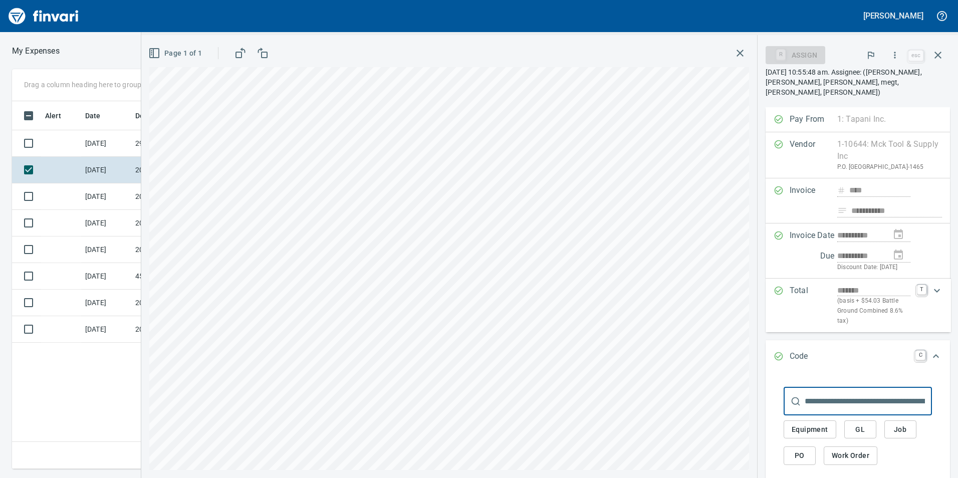
click at [872, 433] on button "GL" at bounding box center [861, 430] width 32 height 19
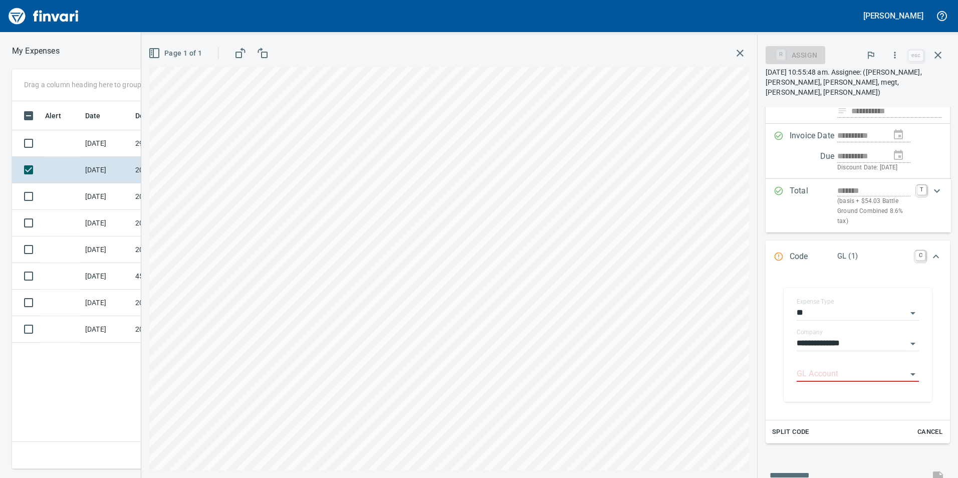
scroll to position [100, 0]
click at [810, 371] on input "GL Account" at bounding box center [852, 374] width 110 height 14
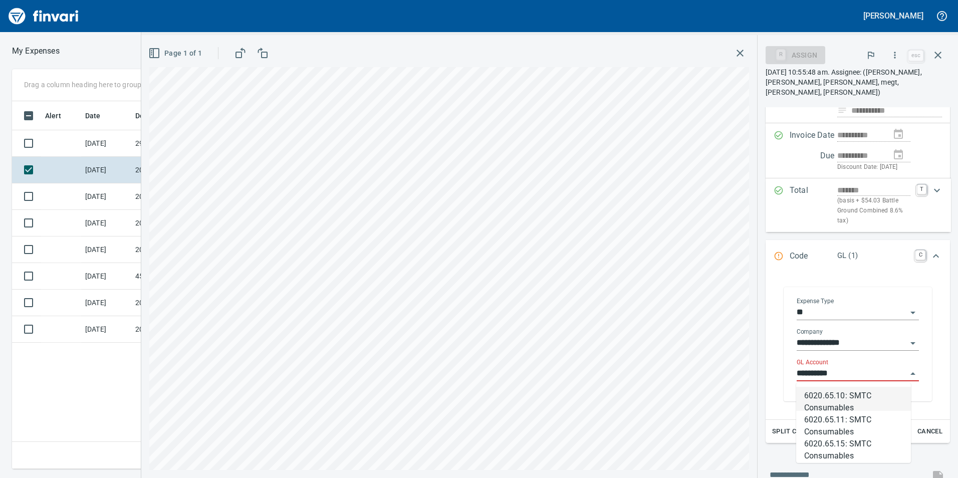
scroll to position [360, 676]
click at [824, 393] on li "6020.65.10: SMTC Consumables" at bounding box center [854, 399] width 115 height 24
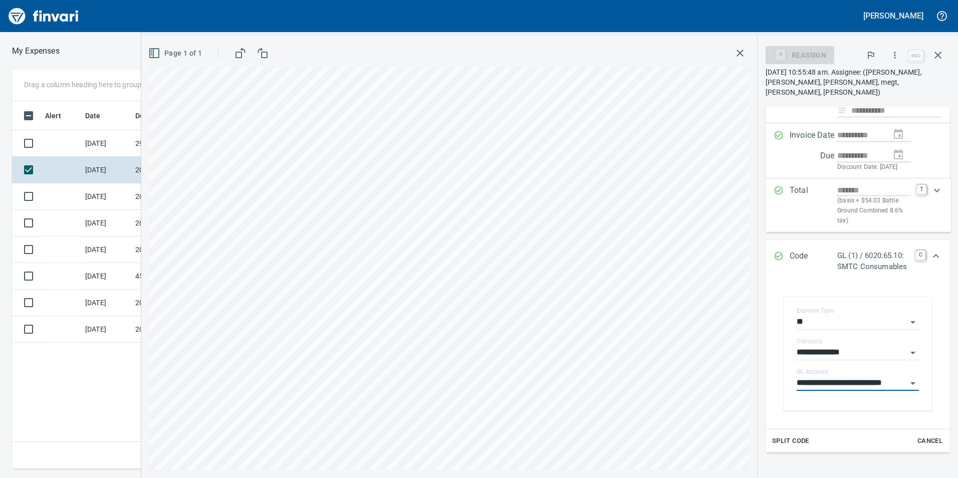
type input "**********"
click at [933, 255] on icon "Expand" at bounding box center [936, 256] width 12 height 12
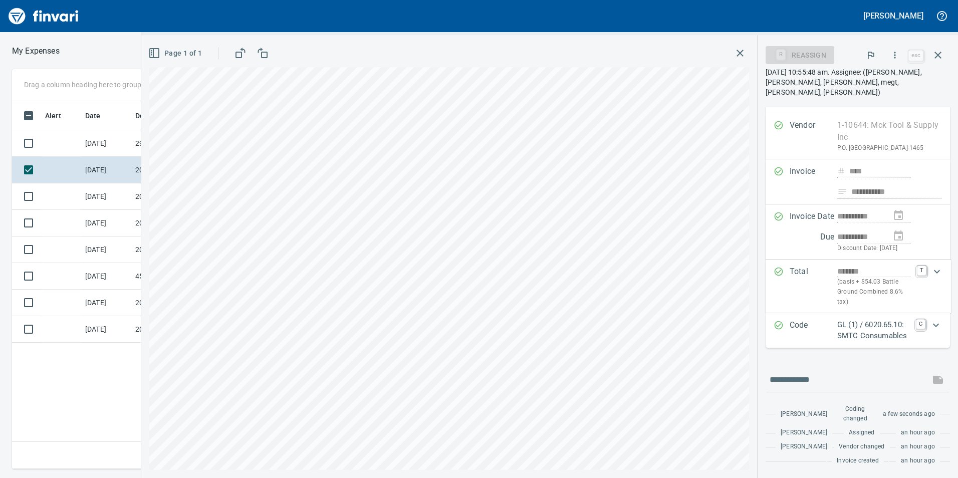
click at [895, 51] on icon "button" at bounding box center [895, 55] width 10 height 10
click at [865, 89] on span "Approve" at bounding box center [886, 84] width 112 height 12
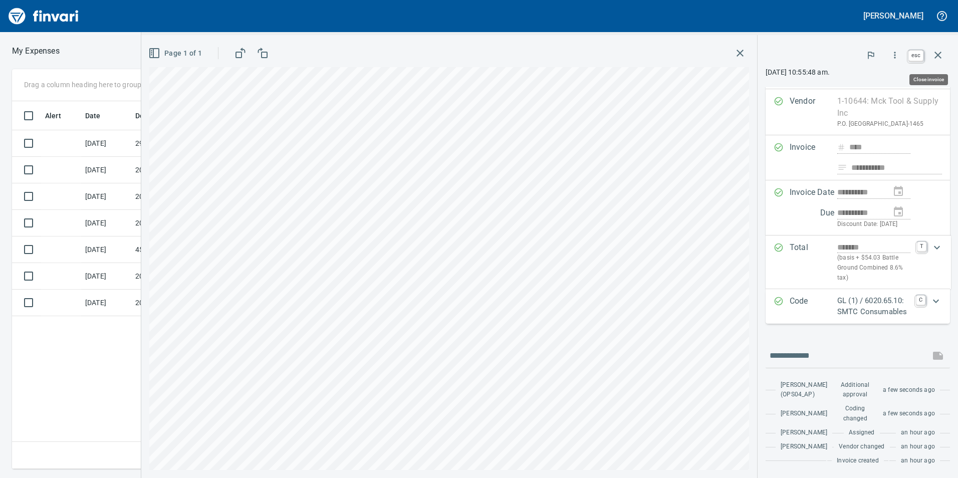
click at [937, 56] on icon "button" at bounding box center [938, 55] width 7 height 7
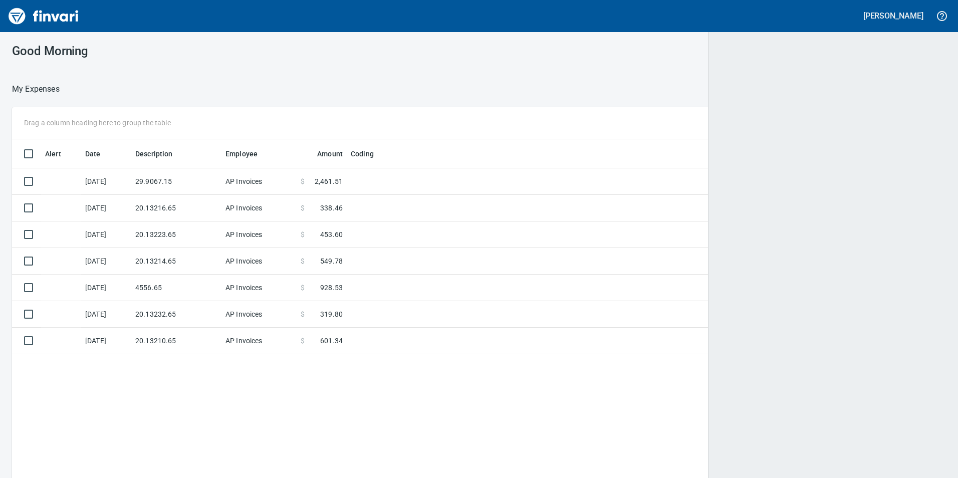
scroll to position [360, 918]
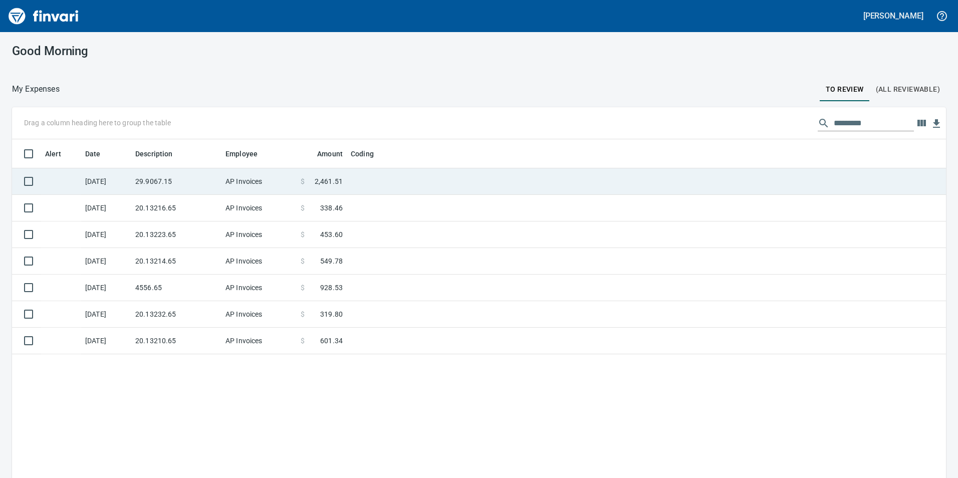
click at [281, 186] on td "AP Invoices" at bounding box center [259, 181] width 75 height 27
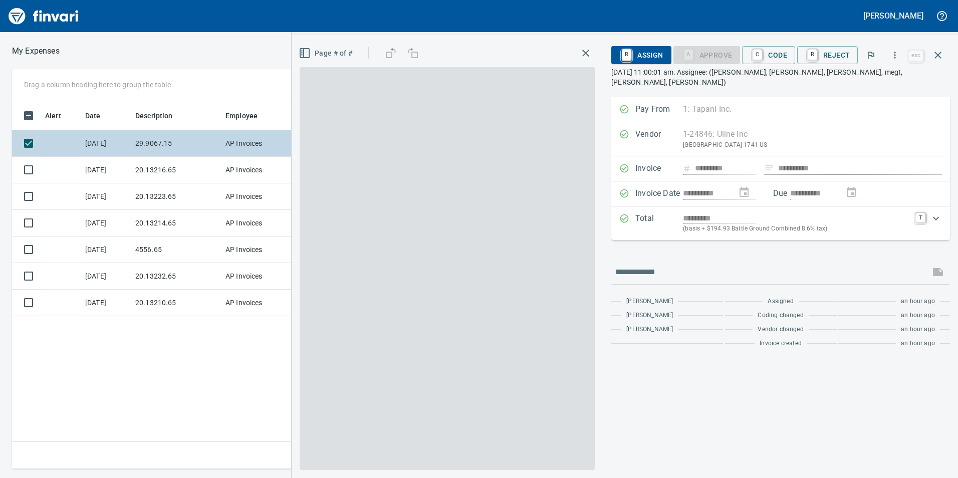
scroll to position [360, 676]
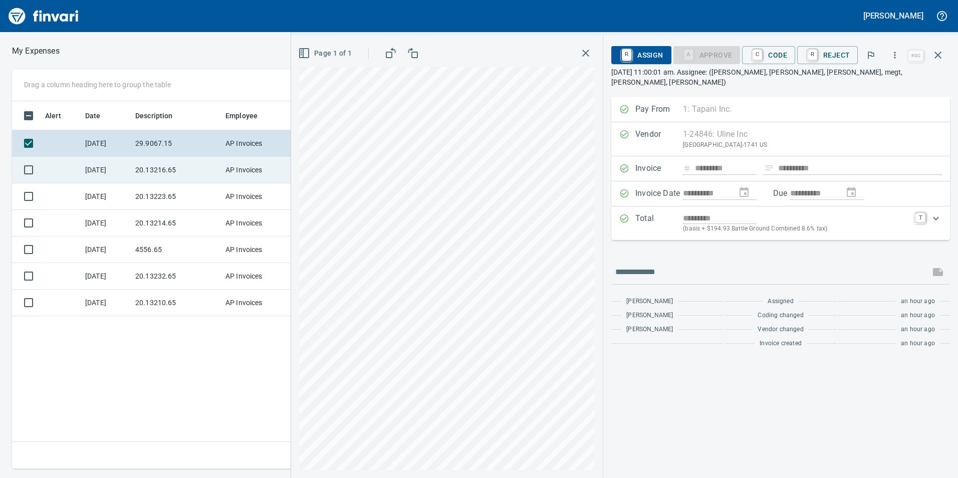
click at [195, 177] on td "20.13216.65" at bounding box center [176, 170] width 90 height 27
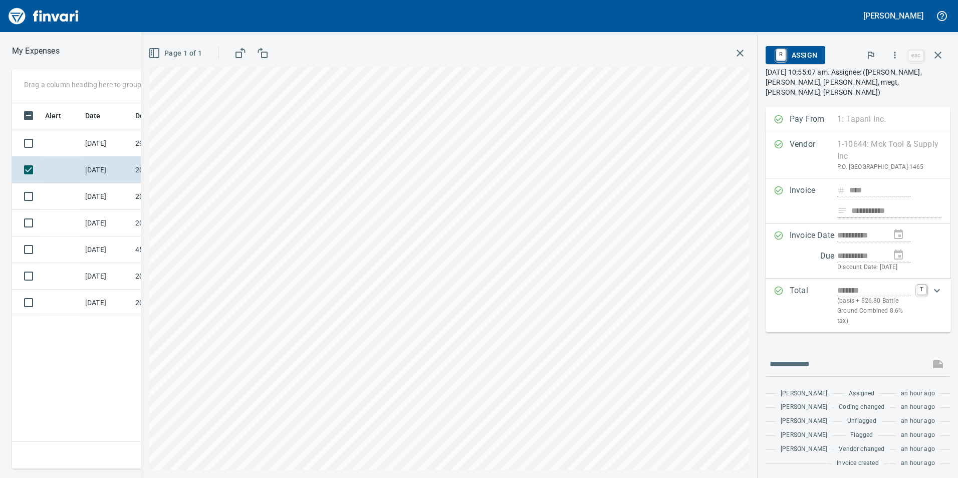
scroll to position [360, 676]
click at [895, 58] on icon "button" at bounding box center [895, 55] width 10 height 10
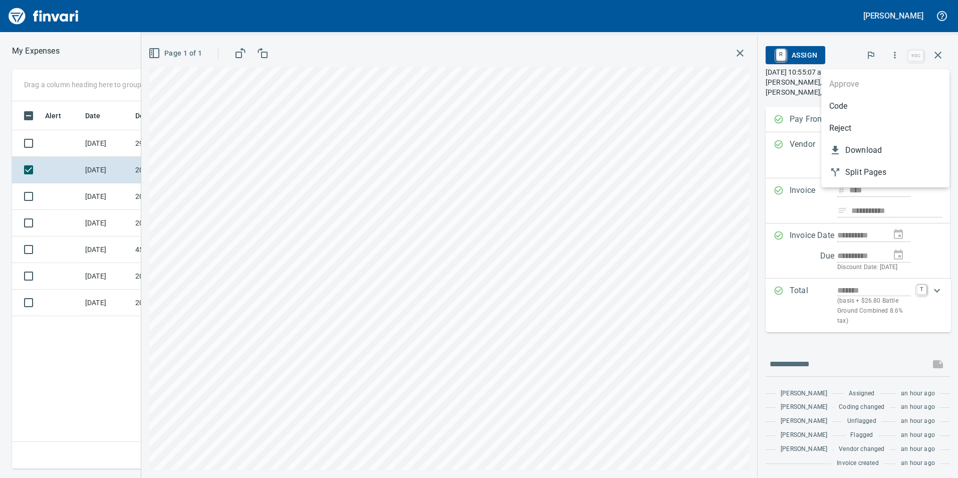
click at [902, 99] on li "Code" at bounding box center [886, 106] width 128 height 22
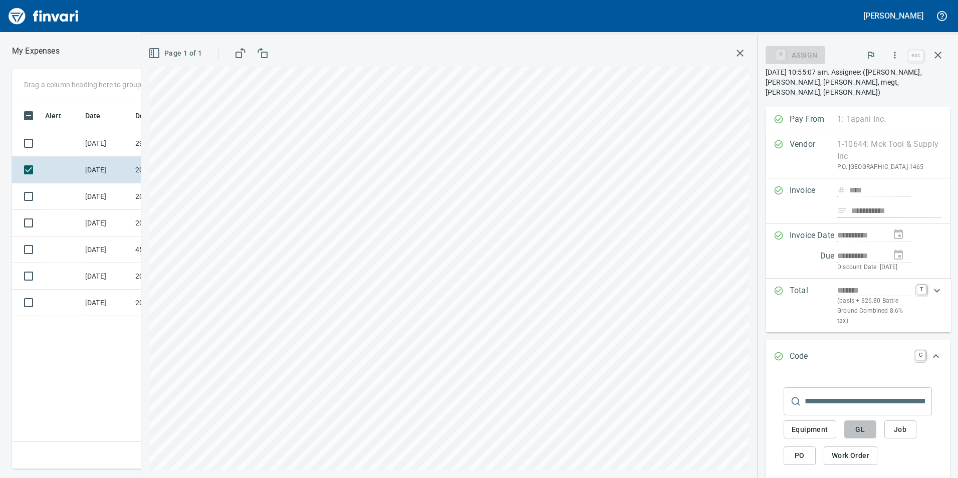
click at [864, 425] on span "GL" at bounding box center [861, 430] width 16 height 13
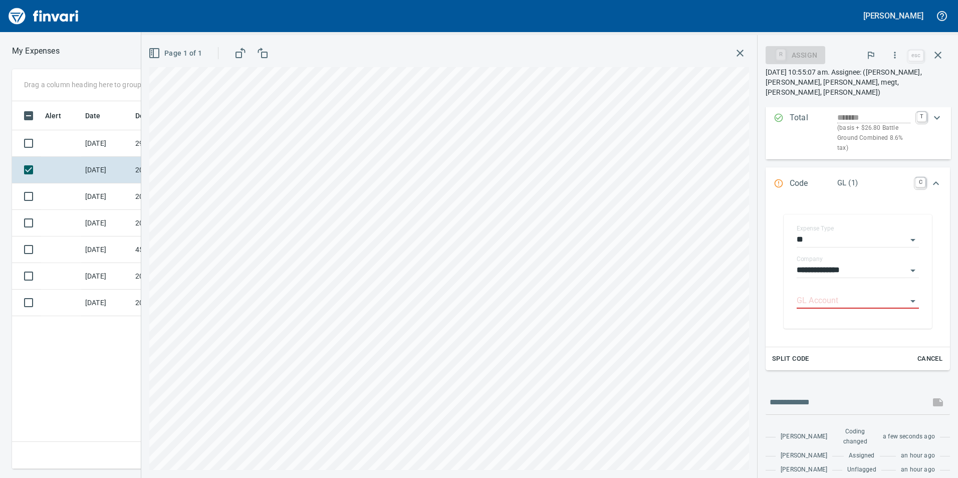
scroll to position [201, 0]
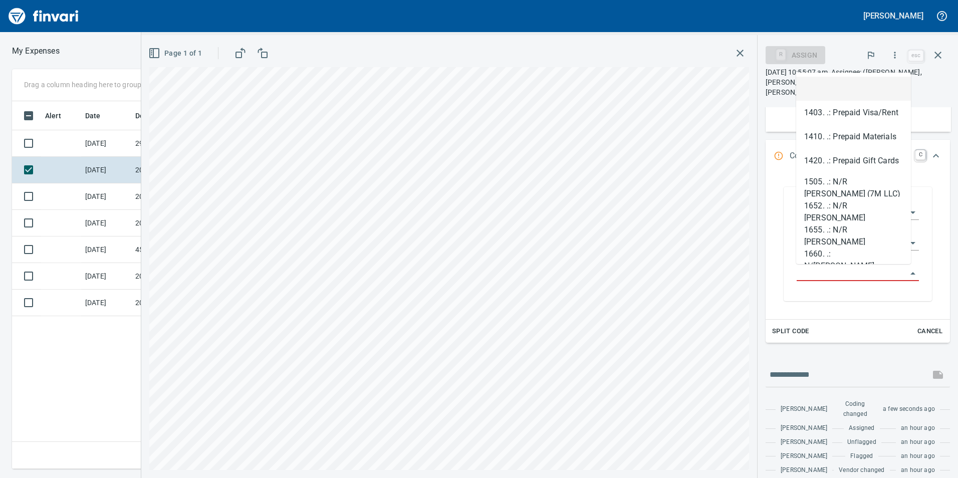
click at [817, 278] on input "GL Account" at bounding box center [852, 274] width 110 height 14
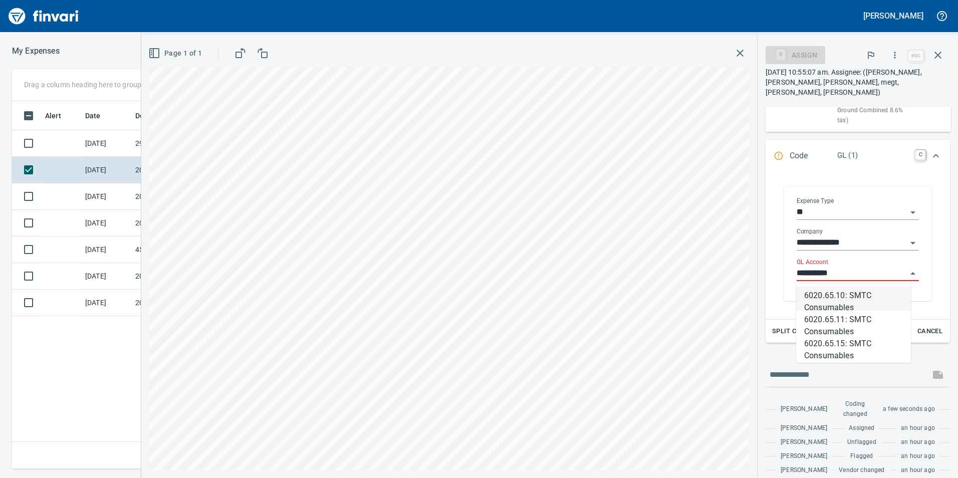
scroll to position [360, 676]
click at [824, 296] on li "6020.65.10: SMTC Consumables" at bounding box center [854, 299] width 115 height 24
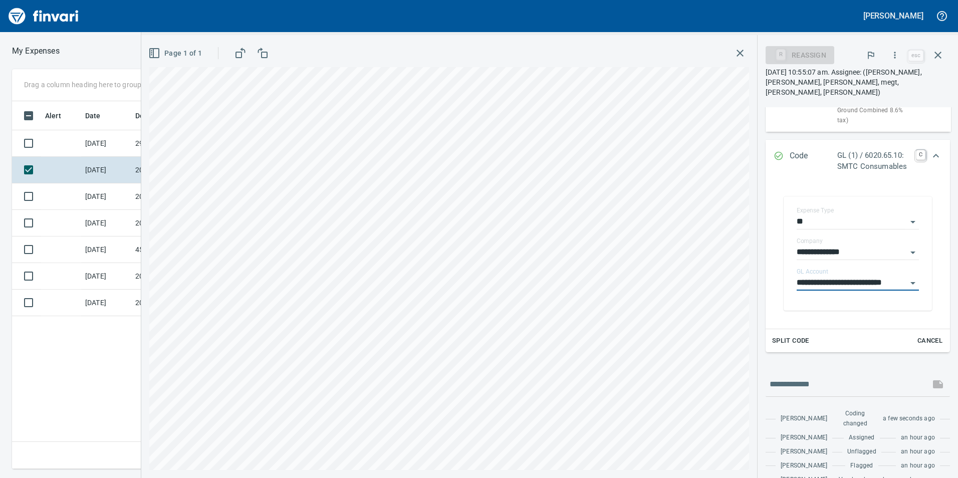
type input "**********"
click at [931, 152] on icon "Expand" at bounding box center [936, 156] width 12 height 12
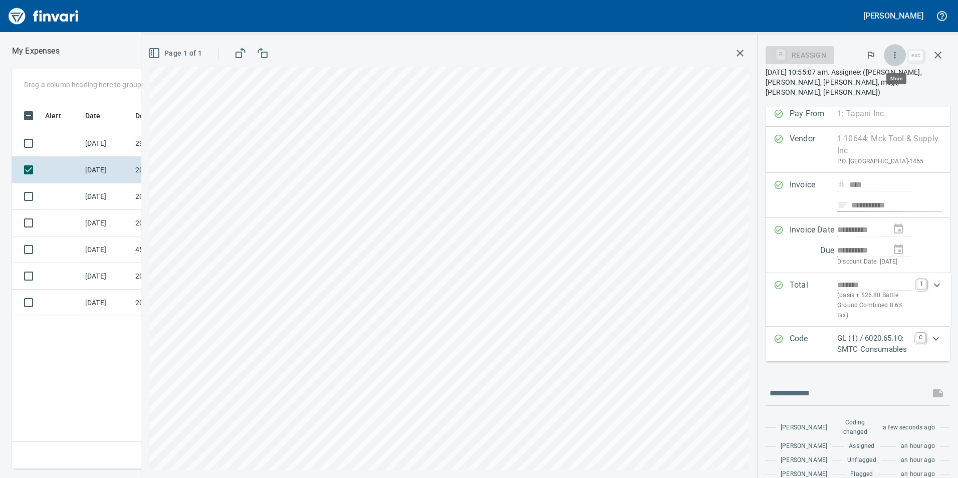
click at [893, 52] on icon "button" at bounding box center [895, 55] width 10 height 10
click at [863, 83] on span "Approve" at bounding box center [886, 84] width 112 height 12
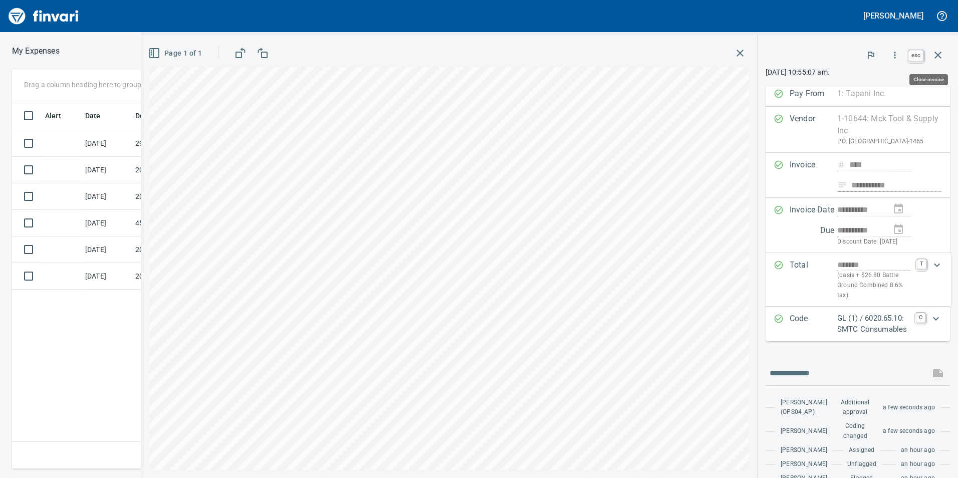
click at [941, 48] on button "button" at bounding box center [938, 55] width 24 height 24
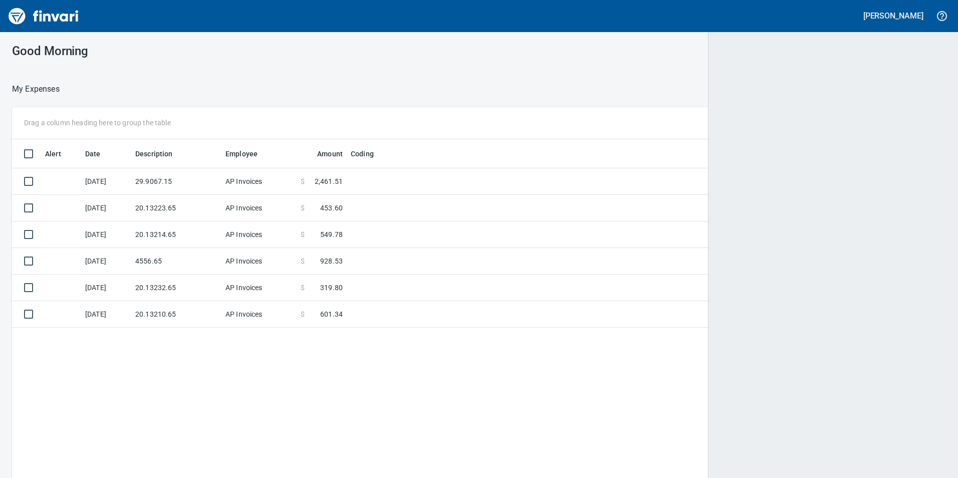
scroll to position [1, 1]
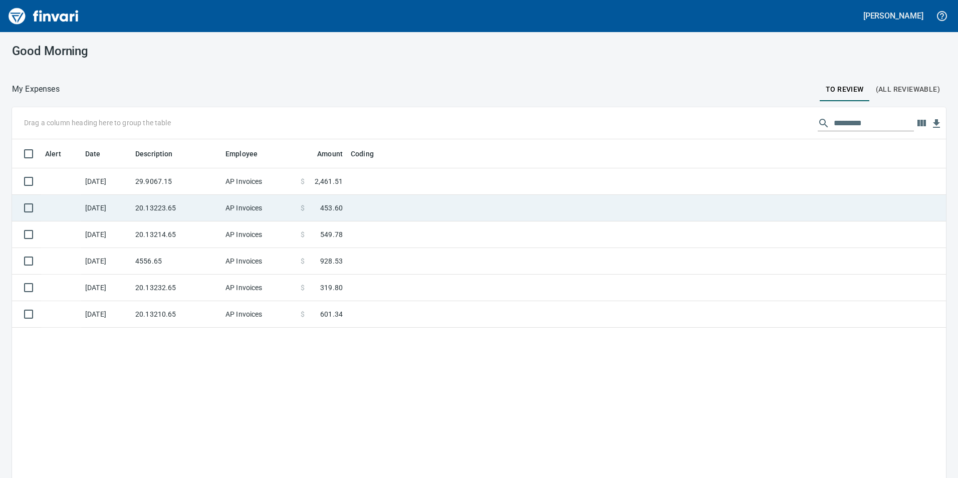
click at [236, 206] on td "AP Invoices" at bounding box center [259, 208] width 75 height 27
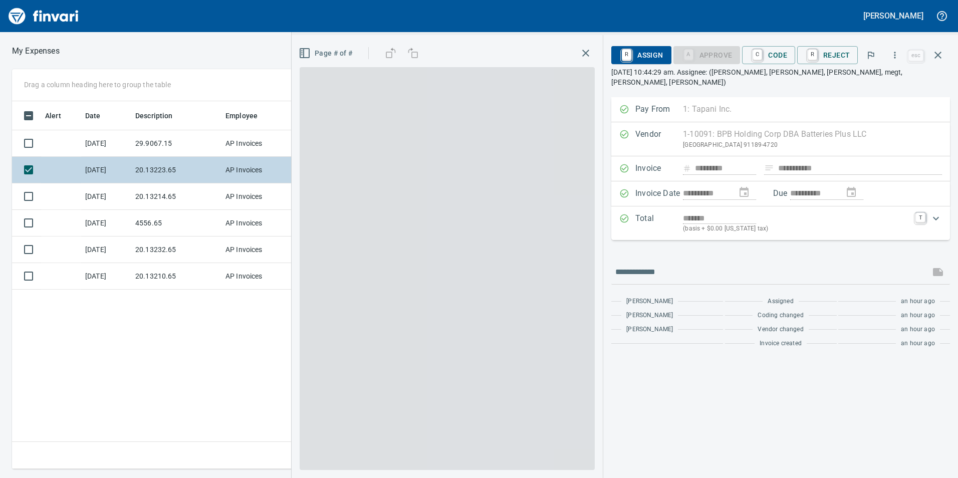
scroll to position [360, 676]
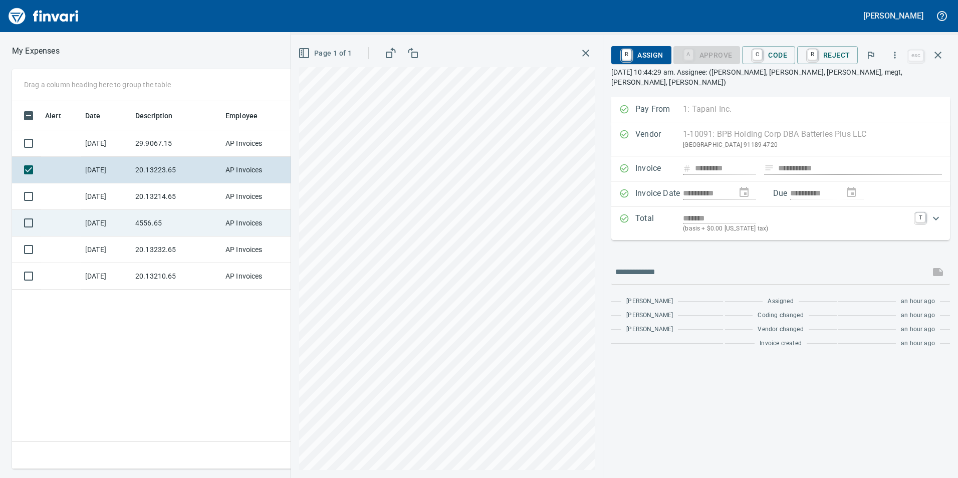
click at [226, 219] on td "AP Invoices" at bounding box center [259, 223] width 75 height 27
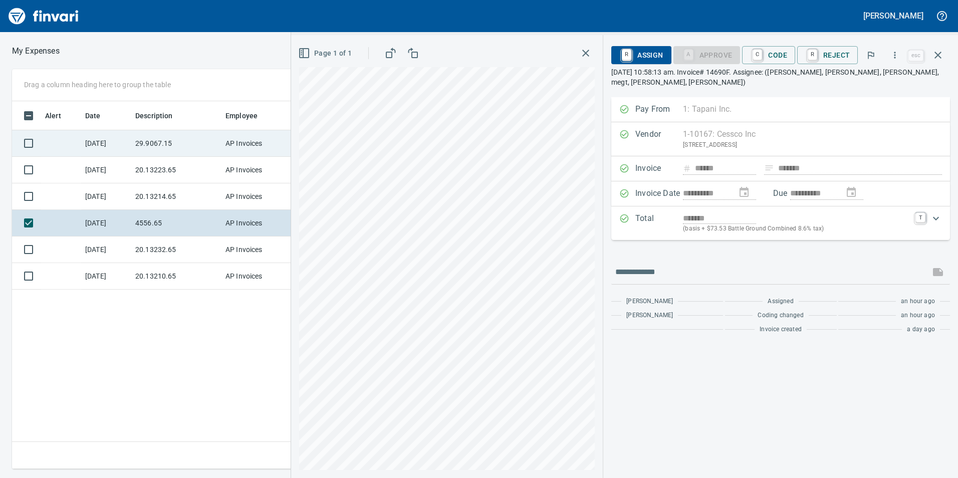
click at [196, 138] on td "29.9067.15" at bounding box center [176, 143] width 90 height 27
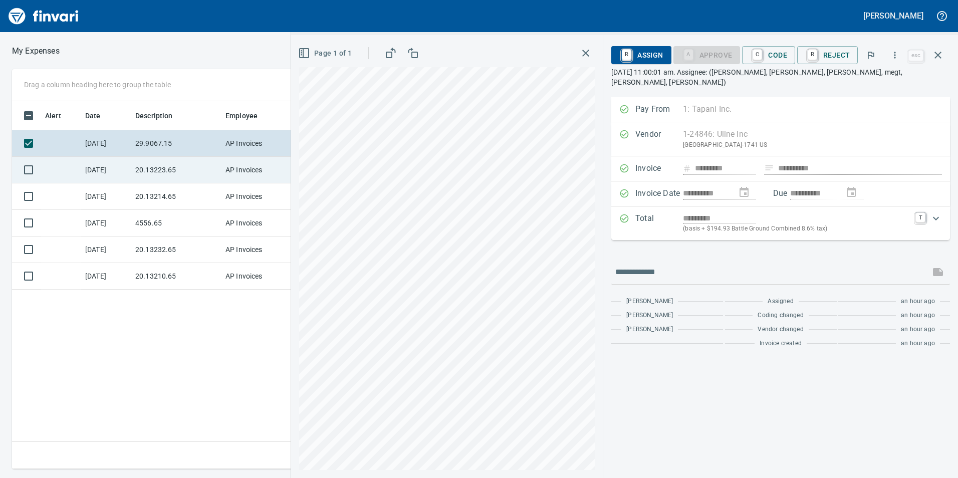
click at [210, 164] on td "20.13223.65" at bounding box center [176, 170] width 90 height 27
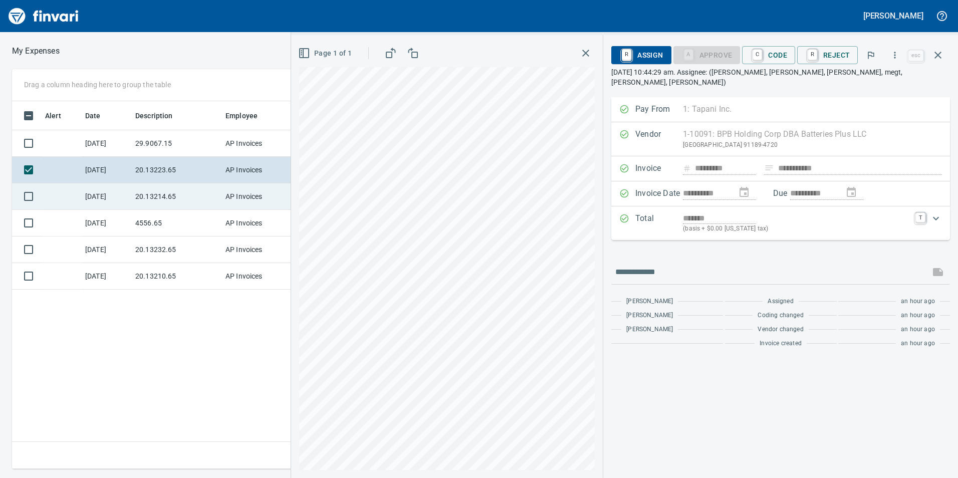
click at [204, 189] on td "20.13214.65" at bounding box center [176, 196] width 90 height 27
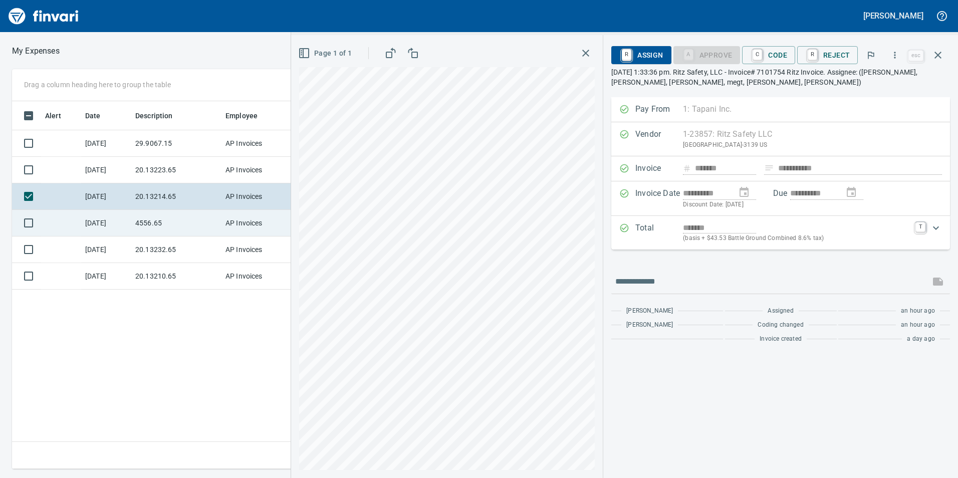
click at [182, 211] on td "4556.65" at bounding box center [176, 223] width 90 height 27
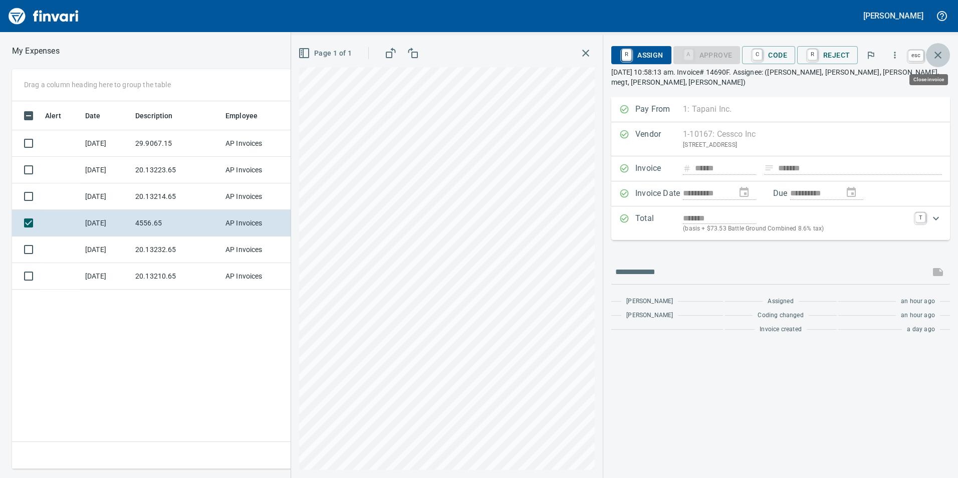
click at [942, 51] on icon "button" at bounding box center [938, 55] width 12 height 12
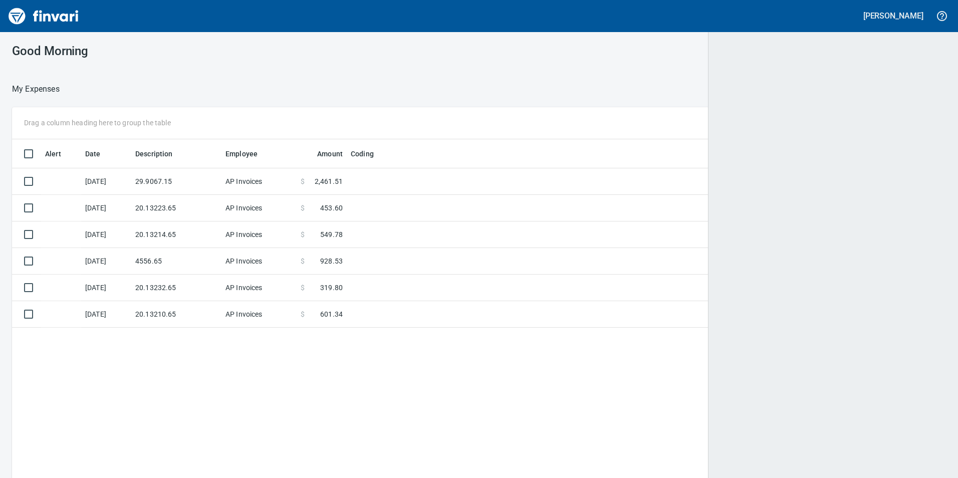
scroll to position [360, 919]
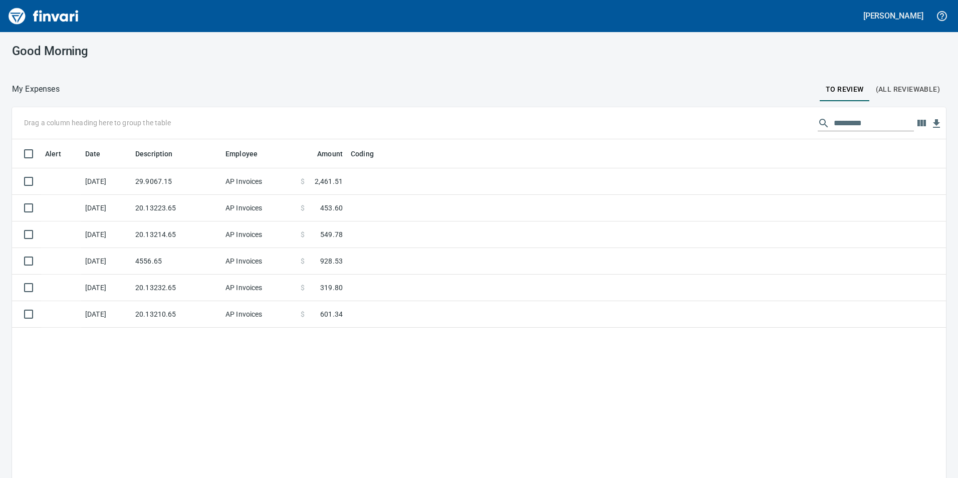
click at [916, 94] on span "(All Reviewable)" at bounding box center [908, 89] width 64 height 13
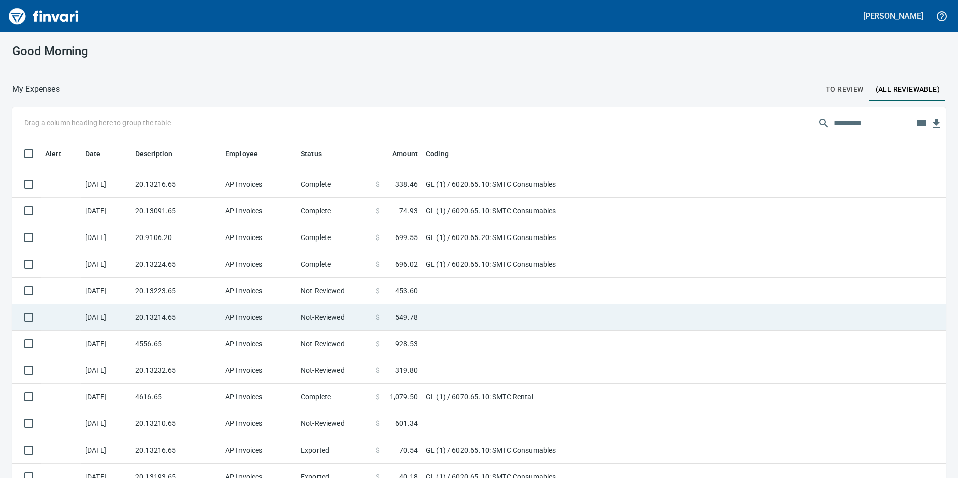
scroll to position [100, 0]
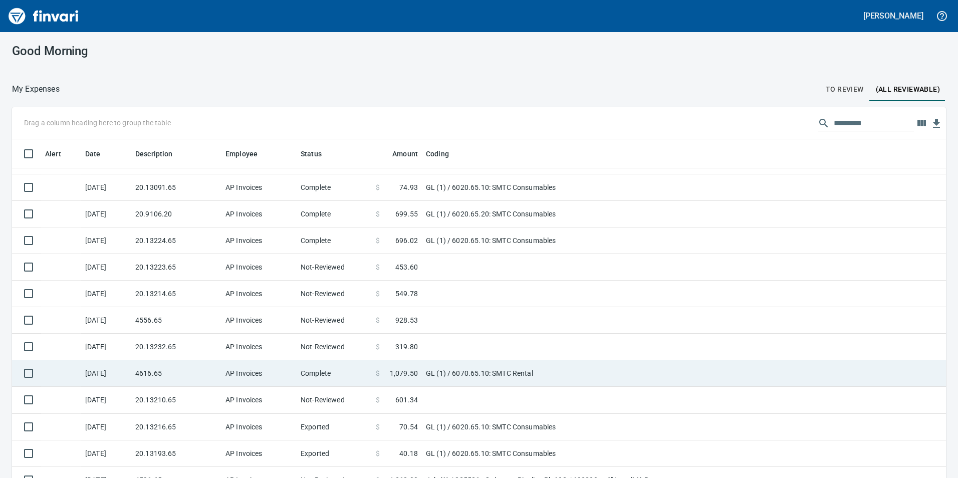
click at [287, 362] on td "AP Invoices" at bounding box center [259, 373] width 75 height 27
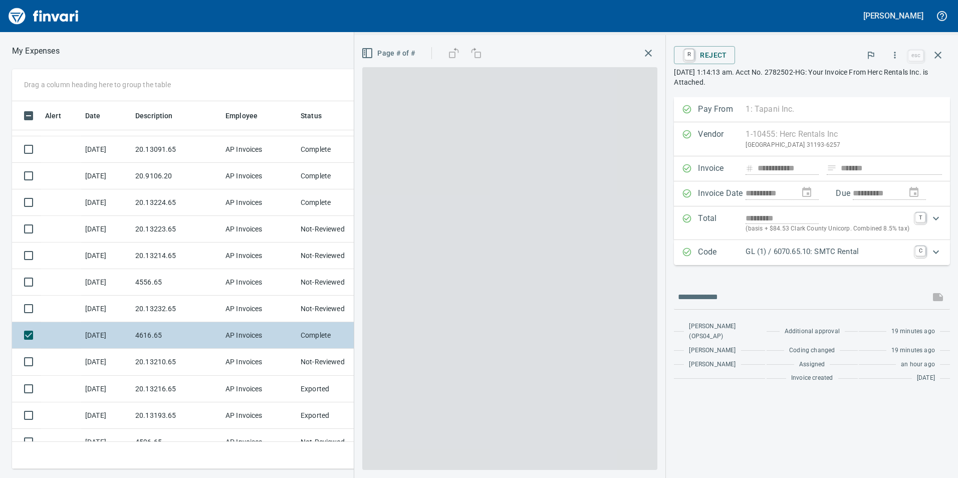
scroll to position [360, 669]
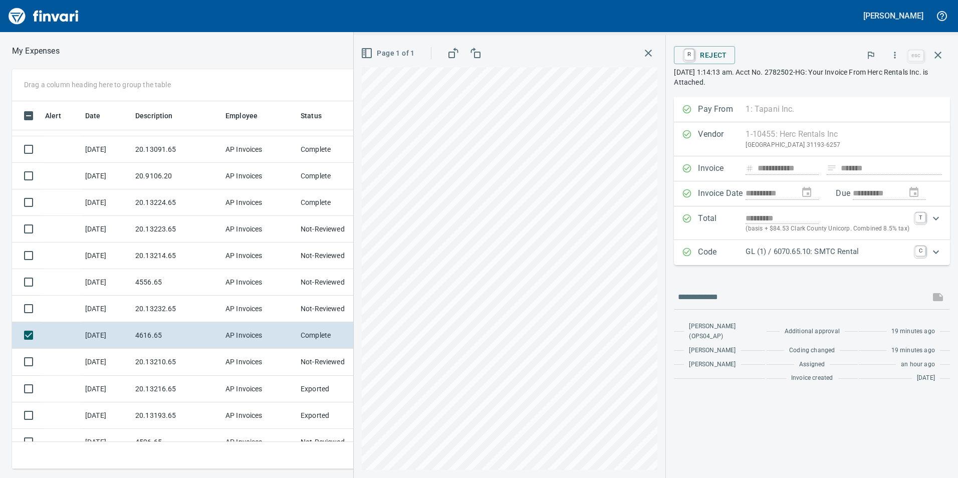
click at [678, 179] on div "**********" at bounding box center [656, 256] width 605 height 443
click at [934, 57] on icon "button" at bounding box center [938, 55] width 12 height 12
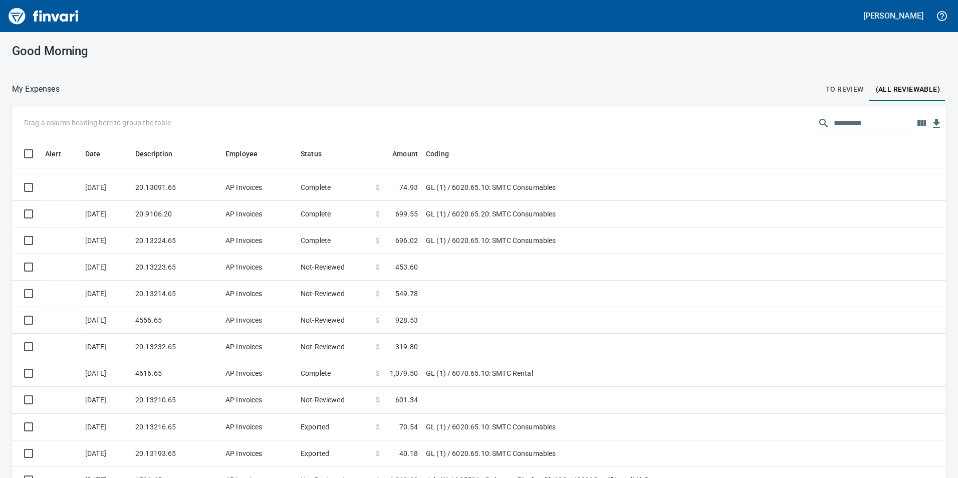
scroll to position [1, 1]
click at [851, 89] on span "To Review" at bounding box center [845, 89] width 38 height 13
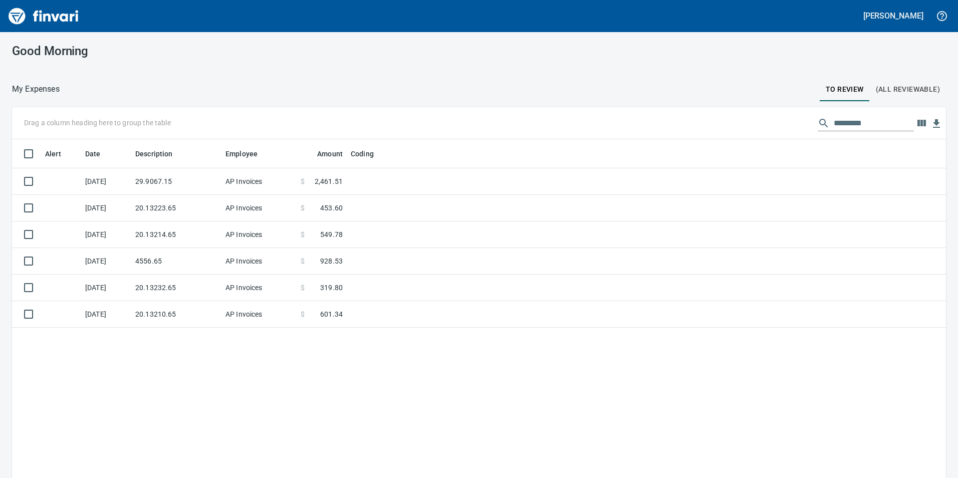
scroll to position [1, 1]
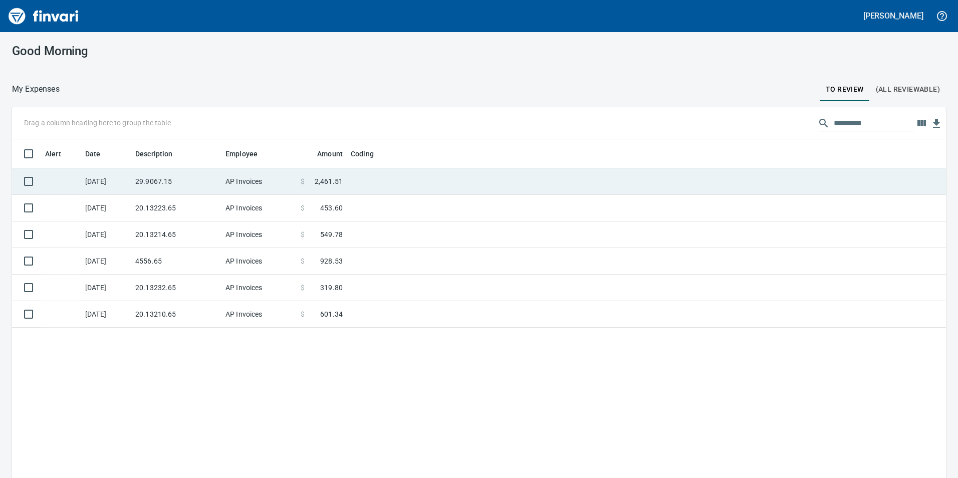
click at [167, 182] on td "29.9067.15" at bounding box center [176, 181] width 90 height 27
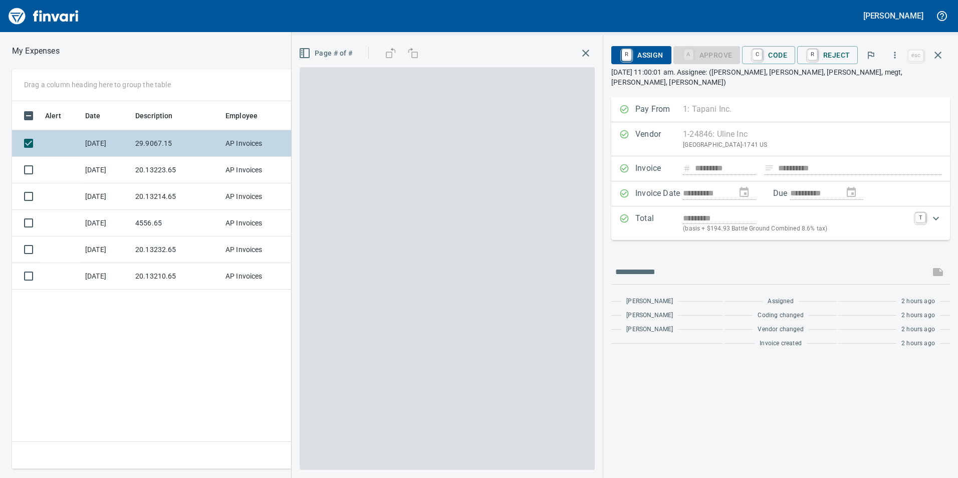
scroll to position [360, 676]
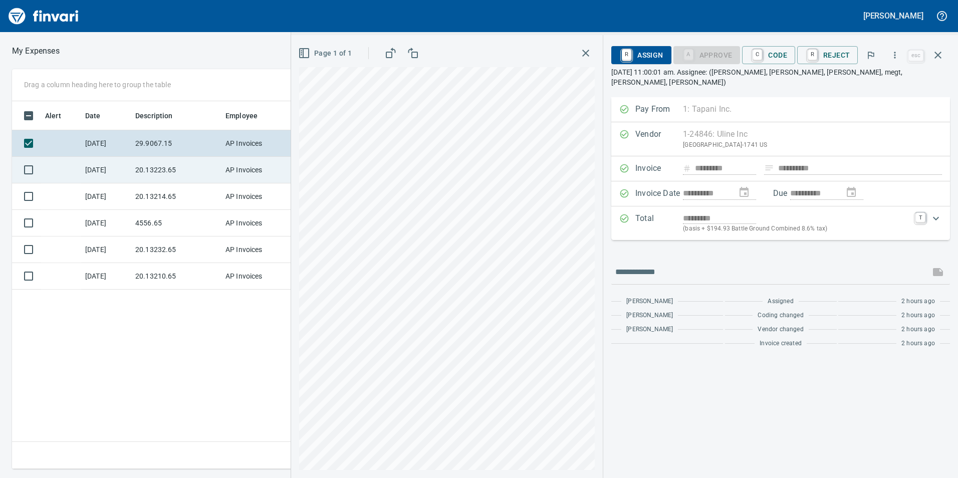
click at [150, 182] on td "20.13223.65" at bounding box center [176, 170] width 90 height 27
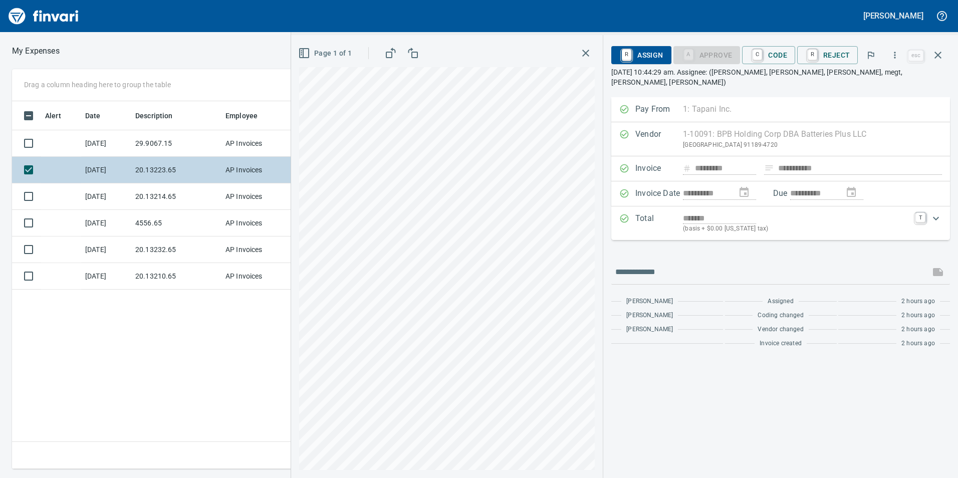
click at [150, 182] on td "20.13223.65" at bounding box center [176, 170] width 90 height 27
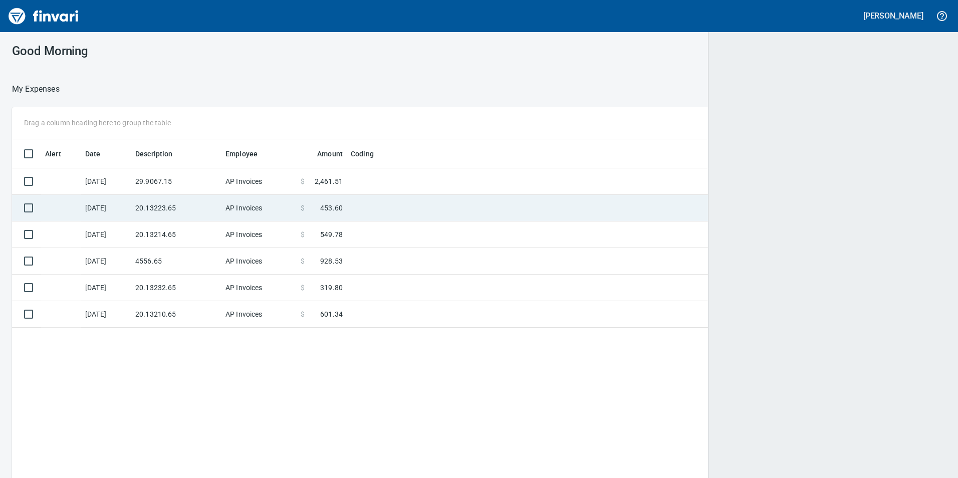
scroll to position [360, 918]
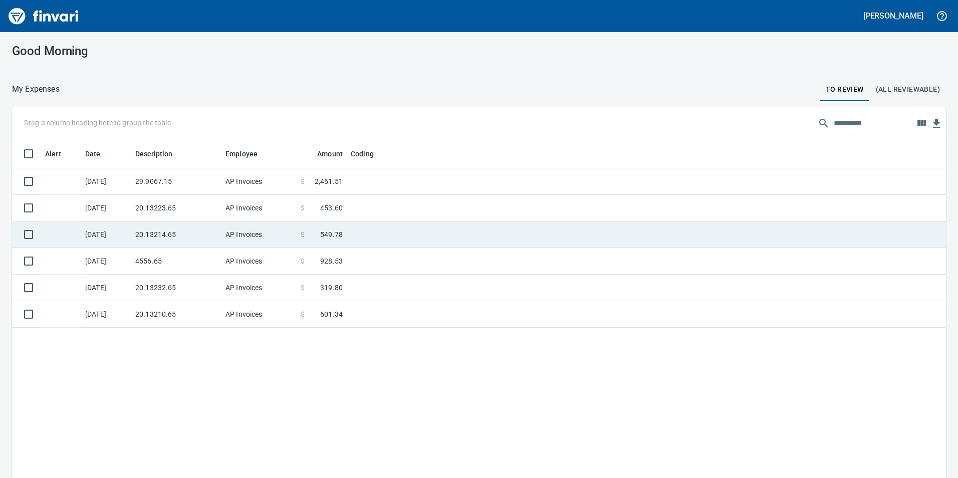
click at [176, 247] on td "20.13214.65" at bounding box center [176, 235] width 90 height 27
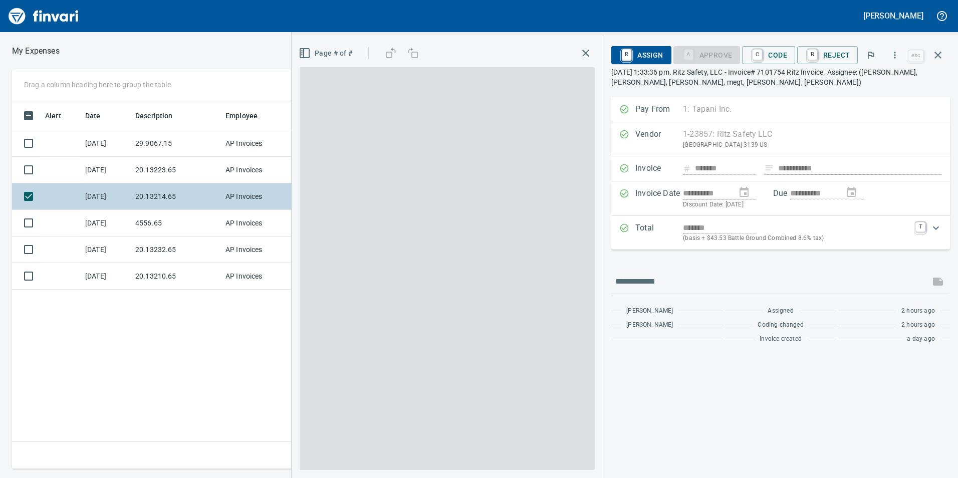
scroll to position [360, 676]
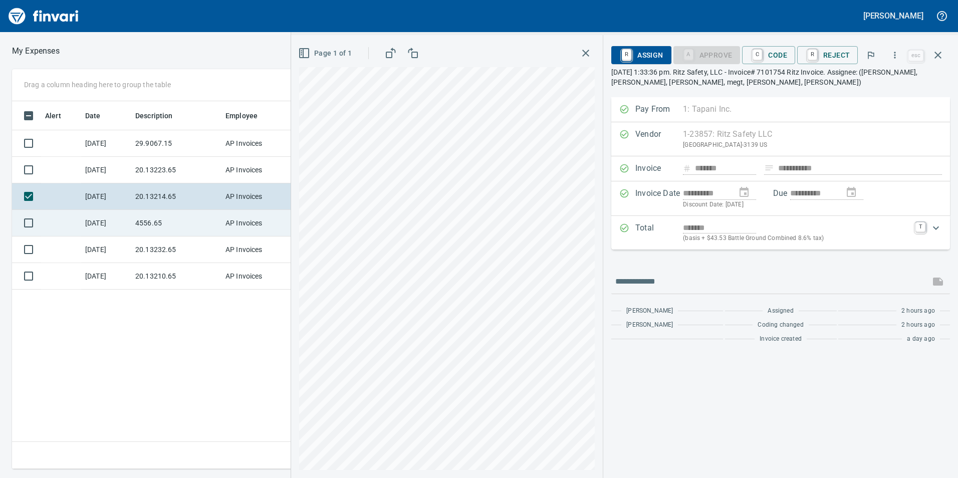
click at [144, 222] on td "4556.65" at bounding box center [176, 223] width 90 height 27
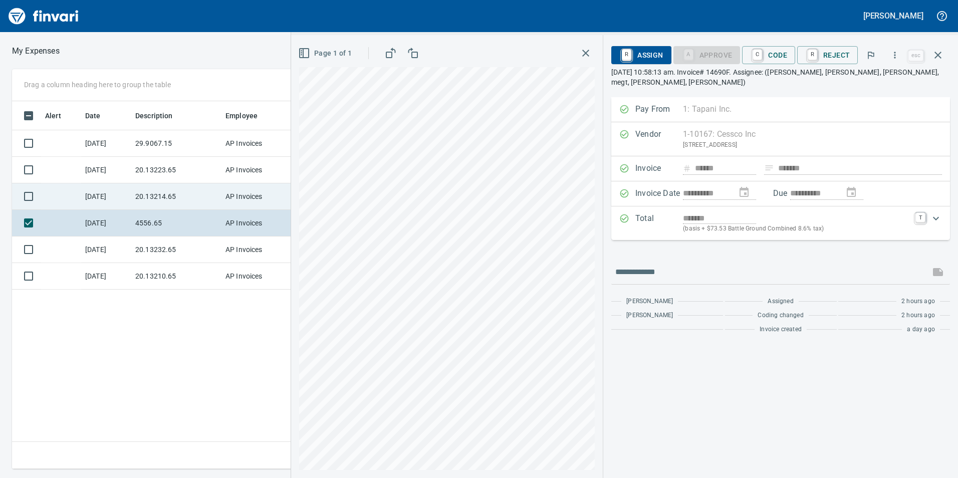
click at [149, 198] on td "20.13214.65" at bounding box center [176, 196] width 90 height 27
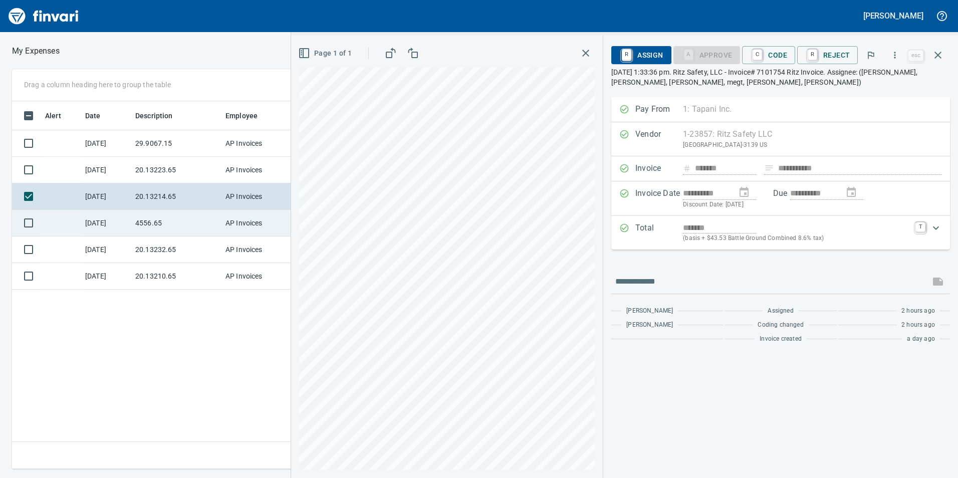
click at [160, 225] on td "4556.65" at bounding box center [176, 223] width 90 height 27
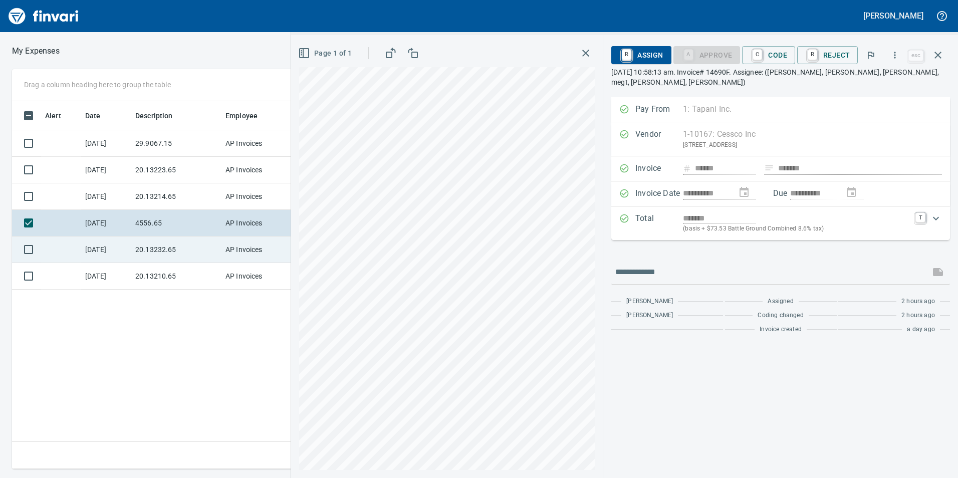
click at [181, 260] on td "20.13232.65" at bounding box center [176, 250] width 90 height 27
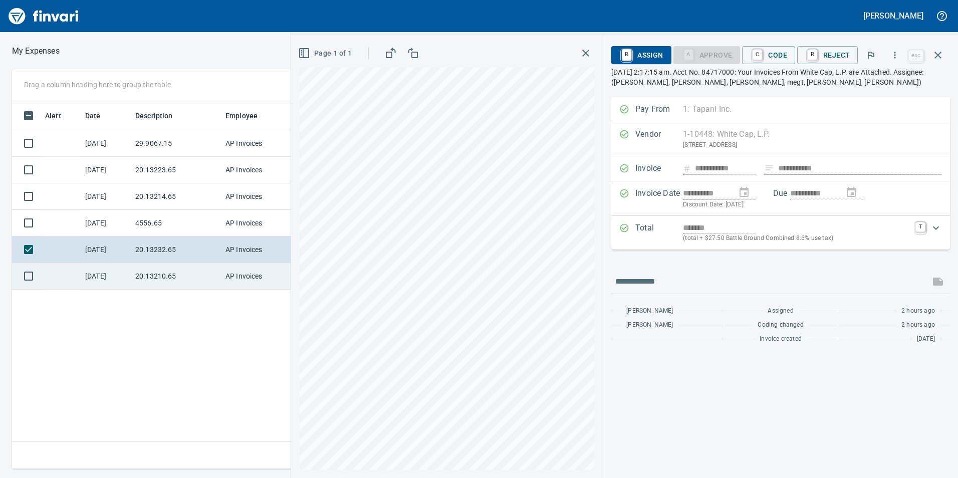
click at [169, 280] on td "20.13210.65" at bounding box center [176, 276] width 90 height 27
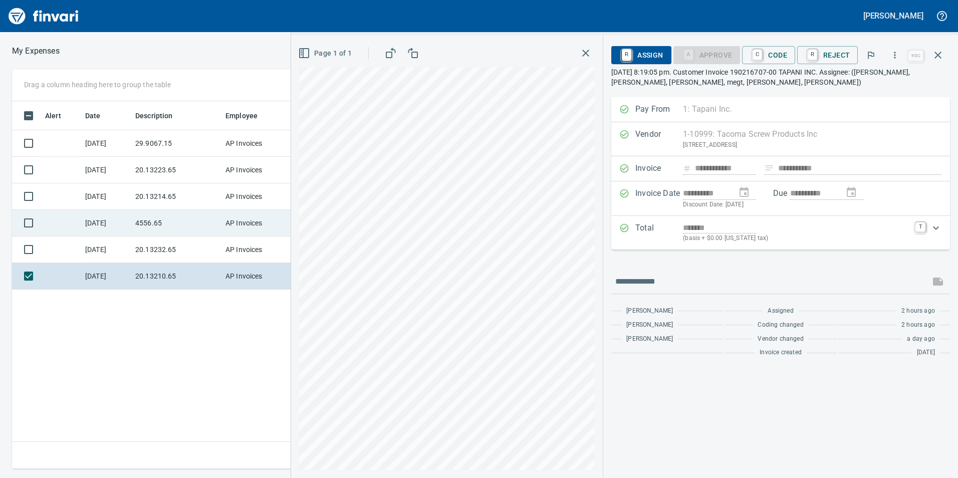
click at [139, 213] on td "4556.65" at bounding box center [176, 223] width 90 height 27
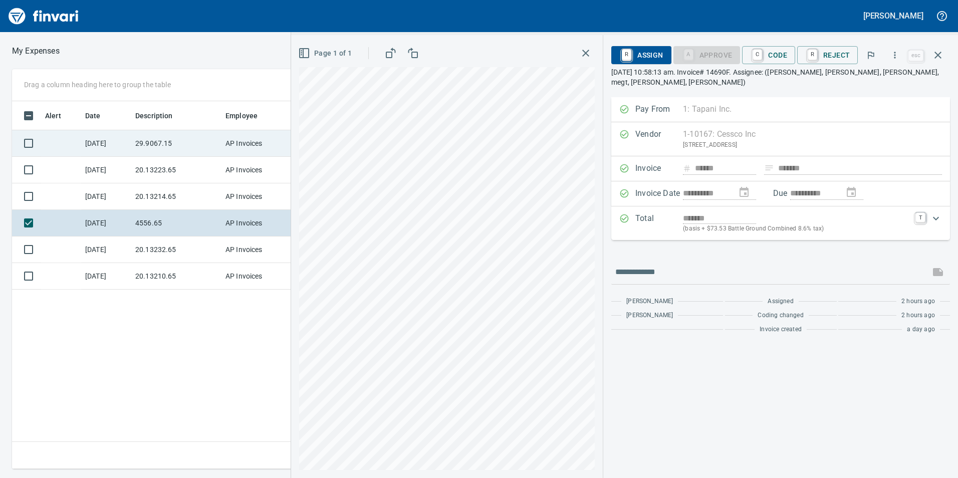
click at [422, 35] on div "Page 1 of 1" at bounding box center [447, 256] width 312 height 443
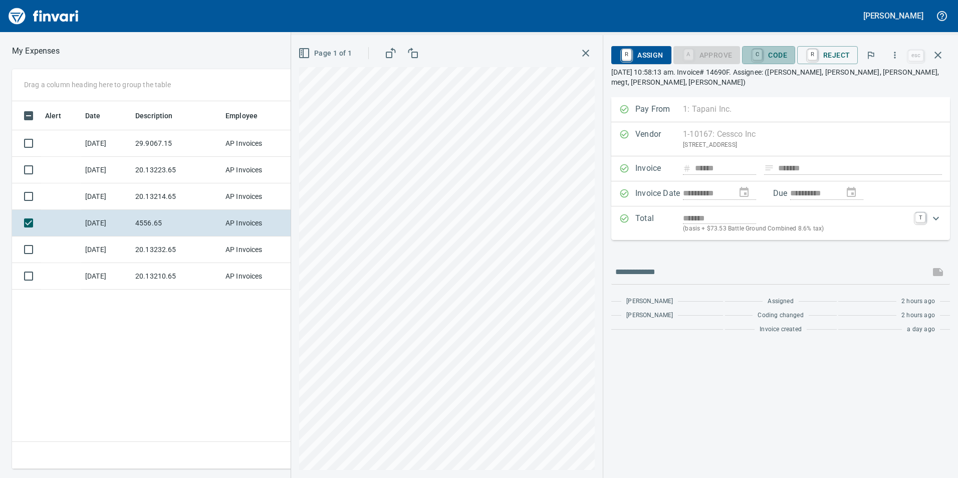
drag, startPoint x: 770, startPoint y: 51, endPoint x: 779, endPoint y: 62, distance: 15.0
click at [770, 51] on span "C Code" at bounding box center [768, 55] width 37 height 17
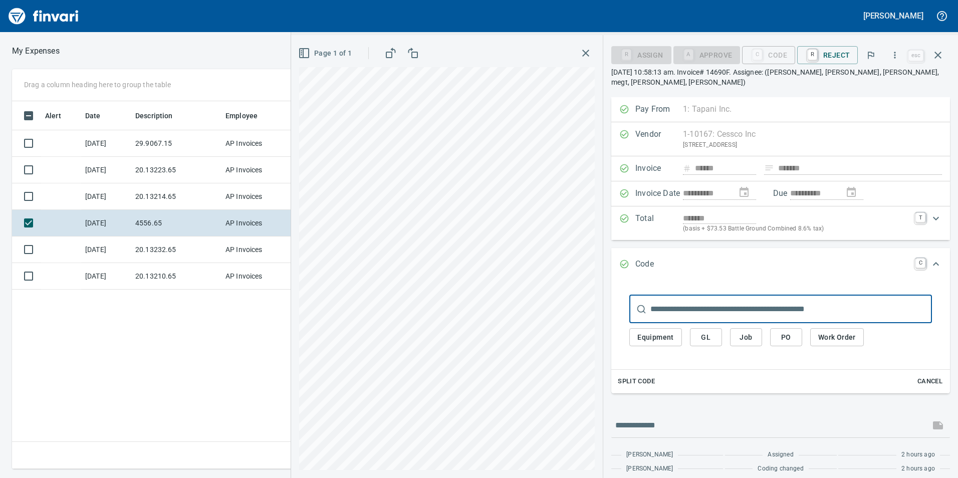
click at [708, 340] on span "GL" at bounding box center [706, 337] width 16 height 13
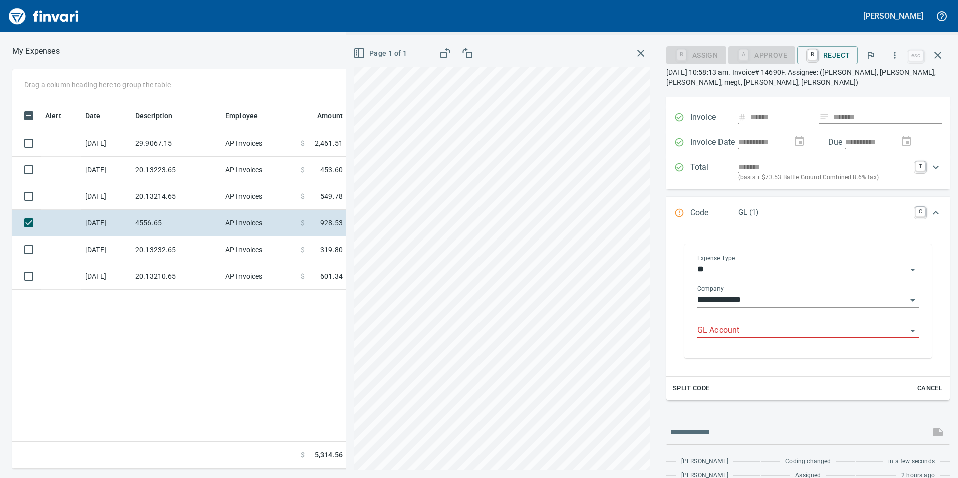
scroll to position [80, 0]
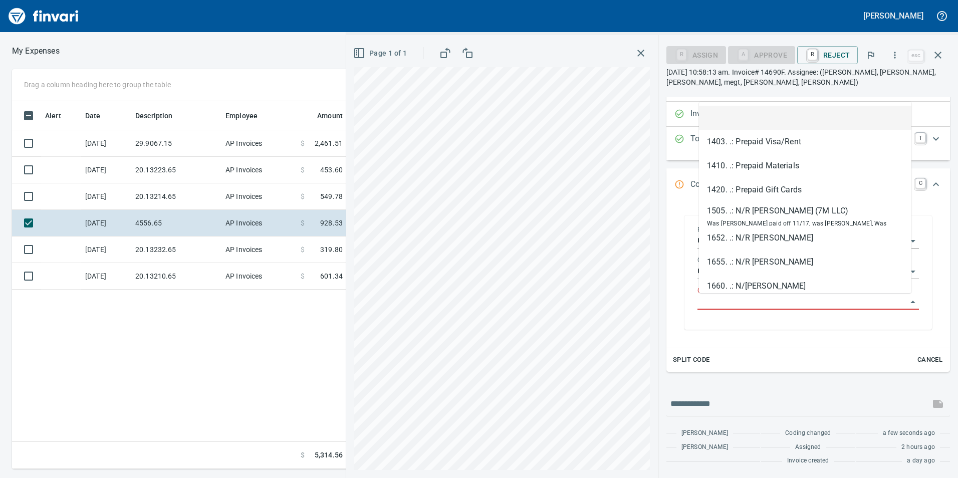
click at [731, 308] on input "GL Account" at bounding box center [803, 302] width 210 height 14
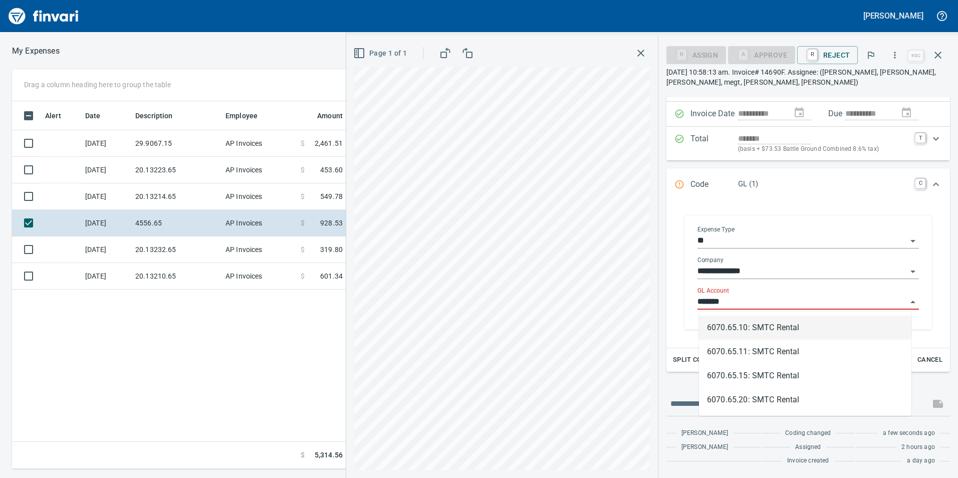
scroll to position [360, 676]
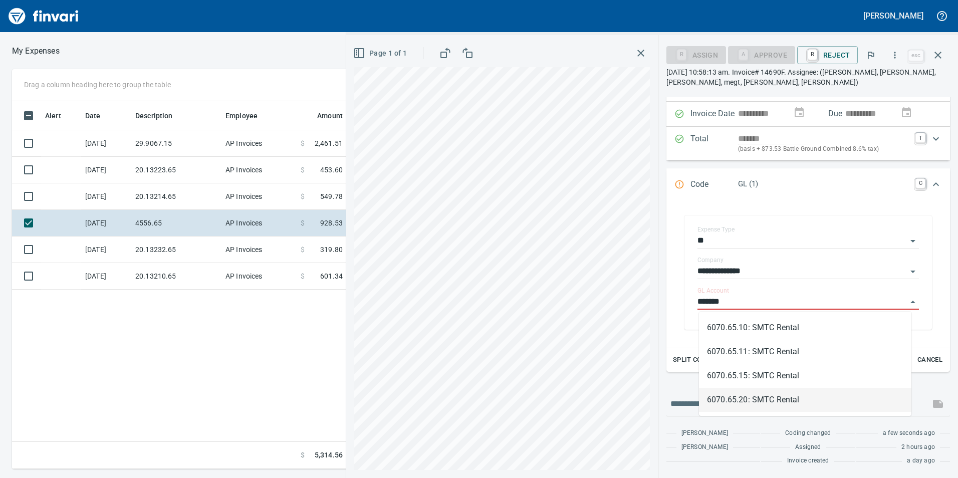
click at [824, 397] on li "6070.65.20: SMTC Rental" at bounding box center [805, 400] width 213 height 24
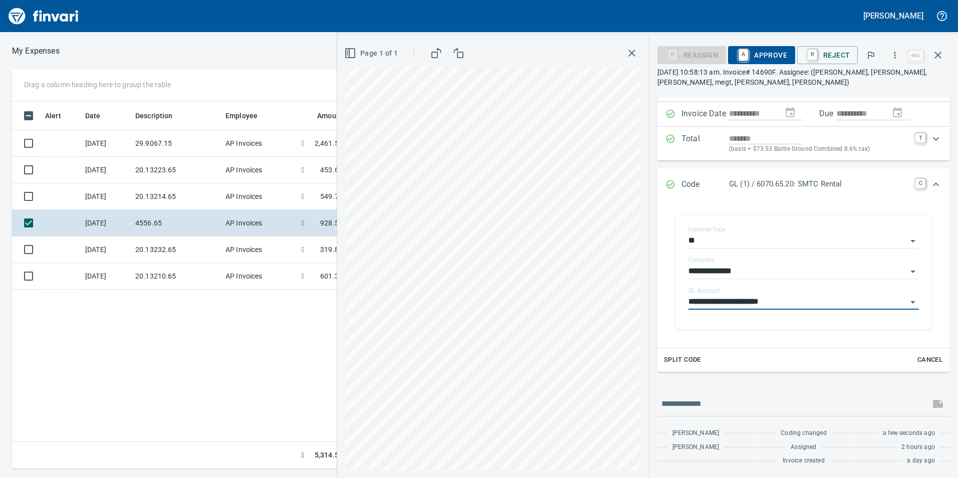
scroll to position [80, 0]
type input "**********"
click at [930, 182] on icon "Expand" at bounding box center [936, 184] width 12 height 12
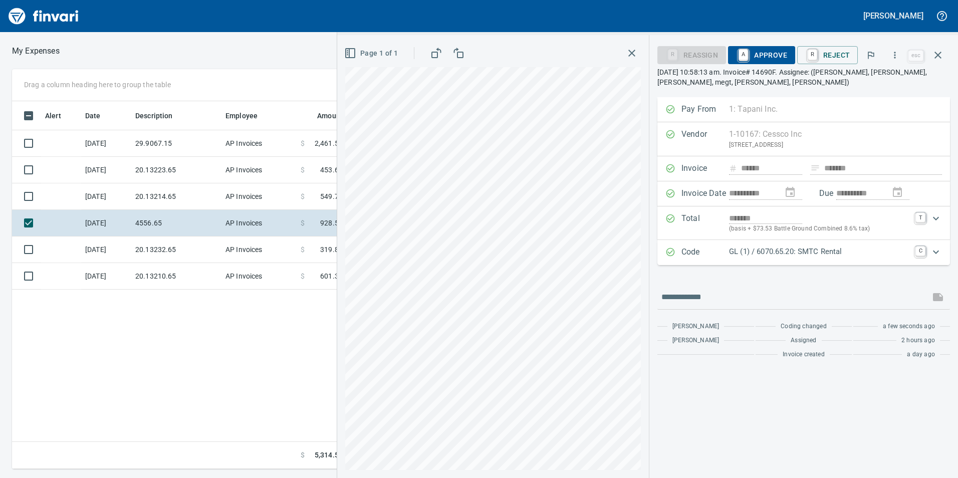
scroll to position [0, 0]
click at [774, 51] on span "A Approve" at bounding box center [761, 55] width 51 height 17
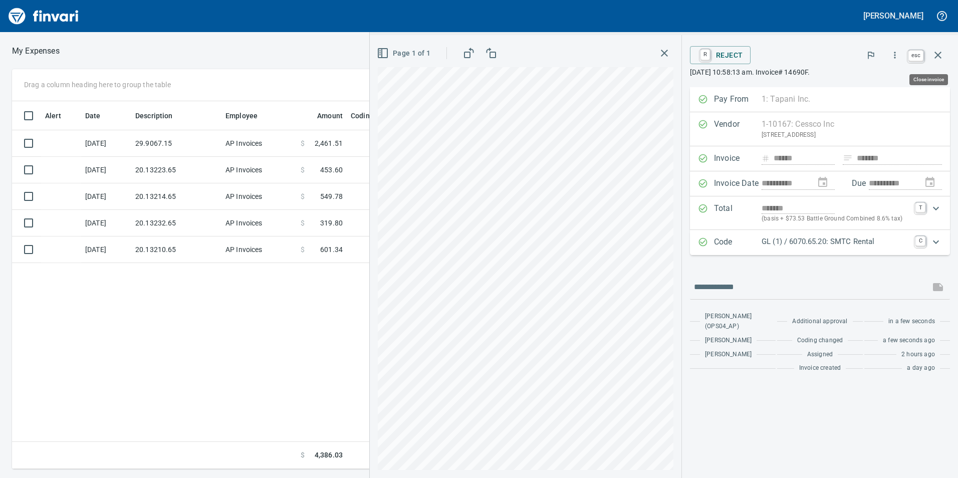
scroll to position [360, 676]
click at [937, 54] on icon "button" at bounding box center [938, 55] width 7 height 7
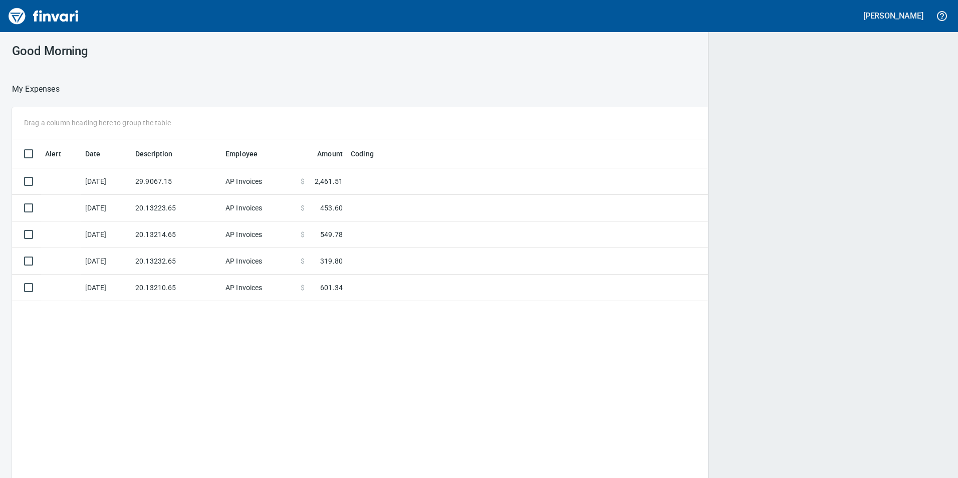
scroll to position [1, 1]
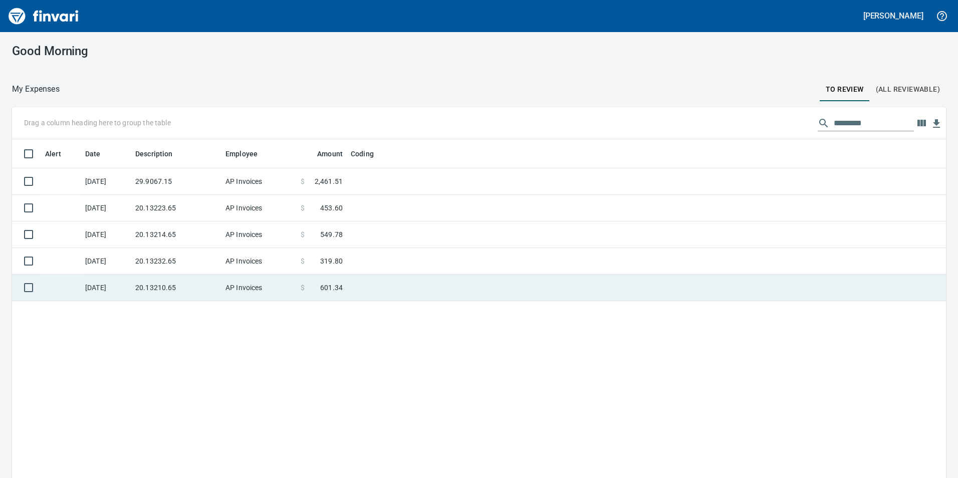
click at [251, 289] on td "AP Invoices" at bounding box center [259, 288] width 75 height 27
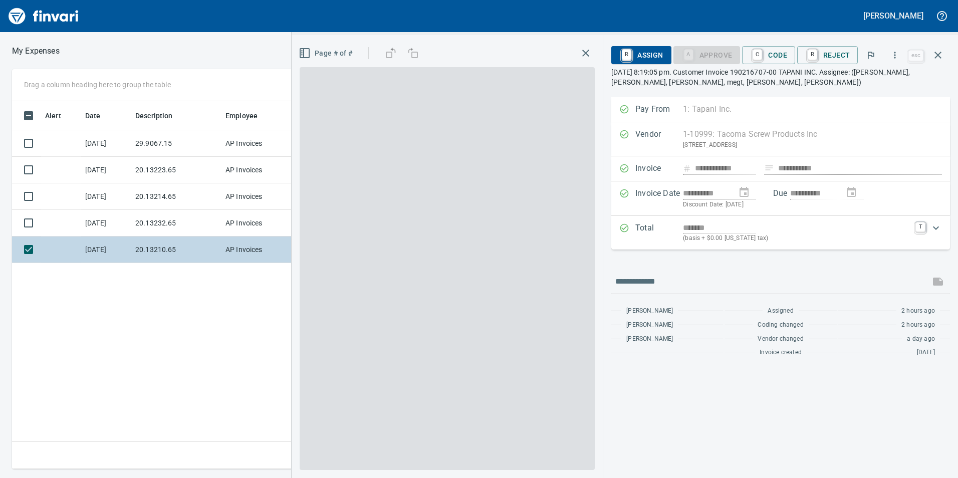
scroll to position [360, 676]
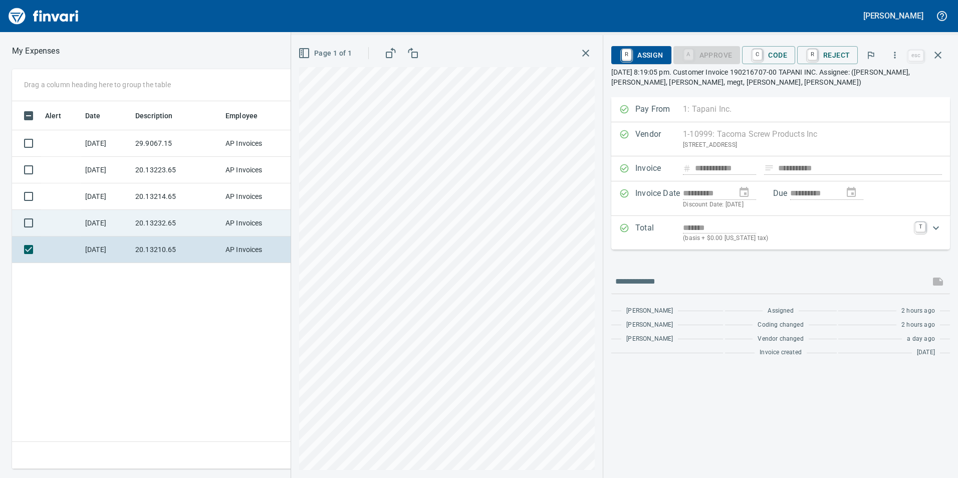
click at [183, 231] on td "20.13232.65" at bounding box center [176, 223] width 90 height 27
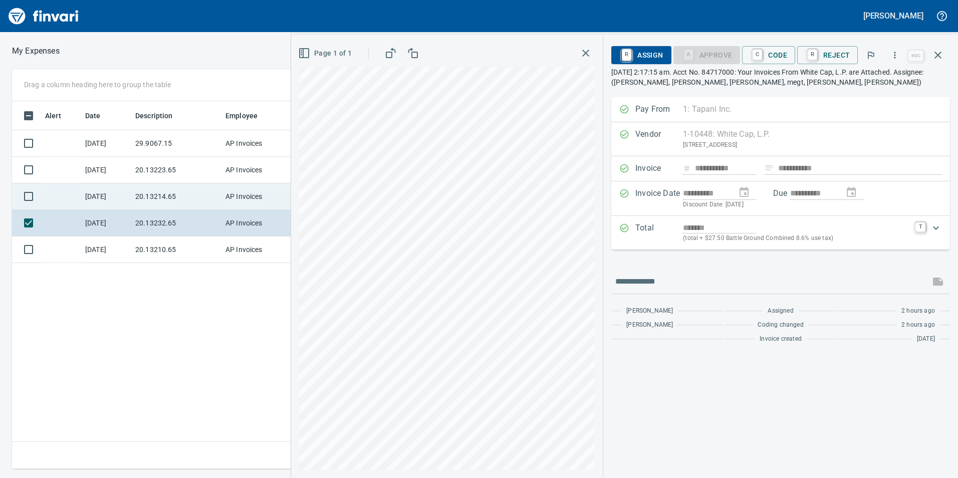
click at [175, 206] on td "20.13214.65" at bounding box center [176, 196] width 90 height 27
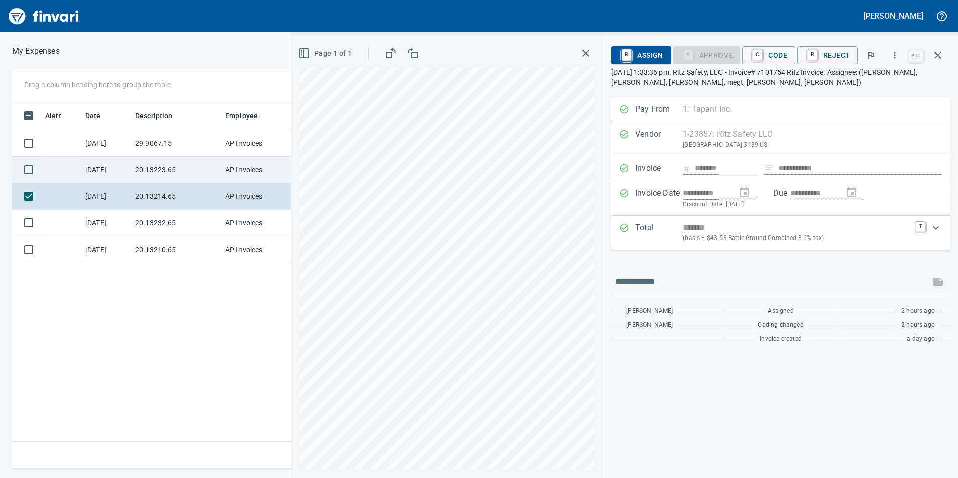
click at [172, 169] on td "20.13223.65" at bounding box center [176, 170] width 90 height 27
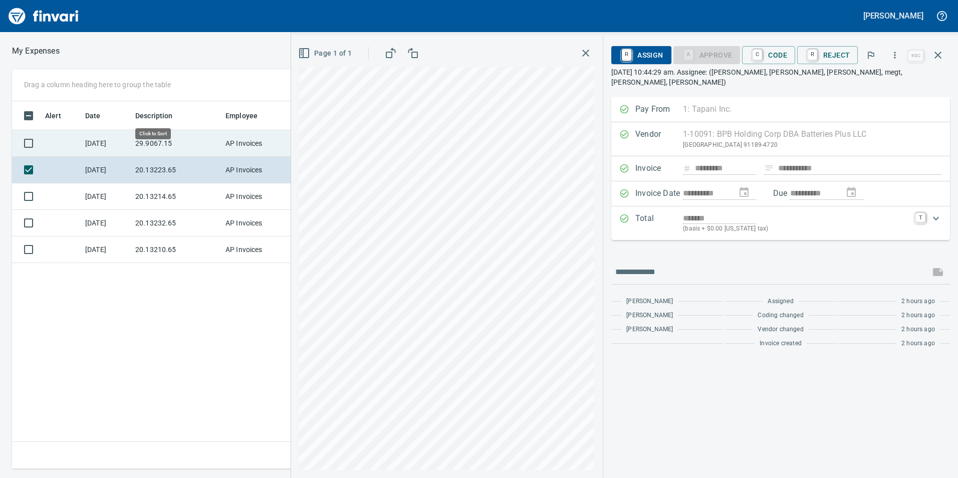
scroll to position [360, 676]
click at [170, 149] on td "29.9067.15" at bounding box center [176, 143] width 90 height 27
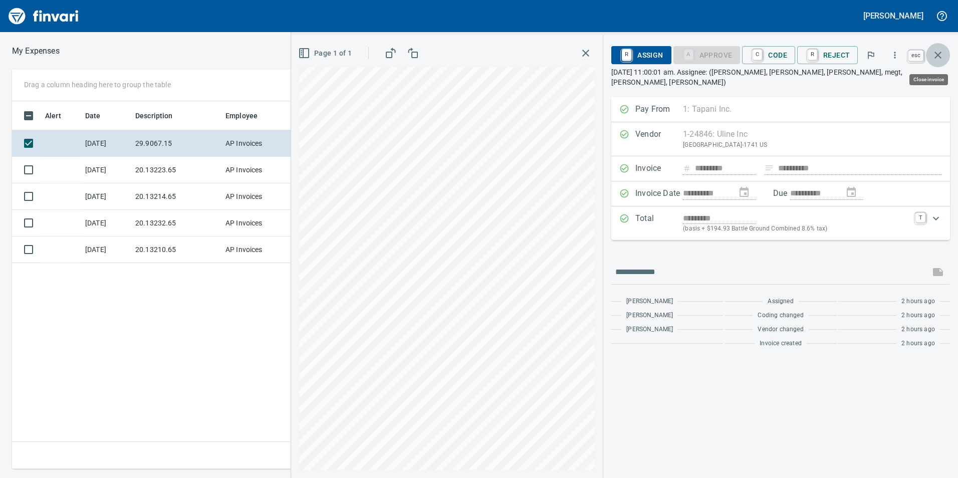
click at [942, 50] on icon "button" at bounding box center [938, 55] width 12 height 12
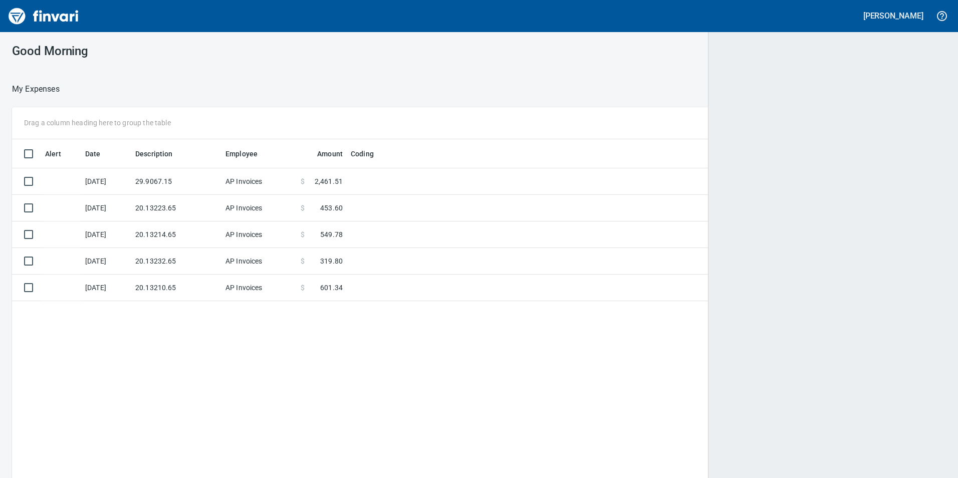
scroll to position [1, 1]
